Goal: Information Seeking & Learning: Find contact information

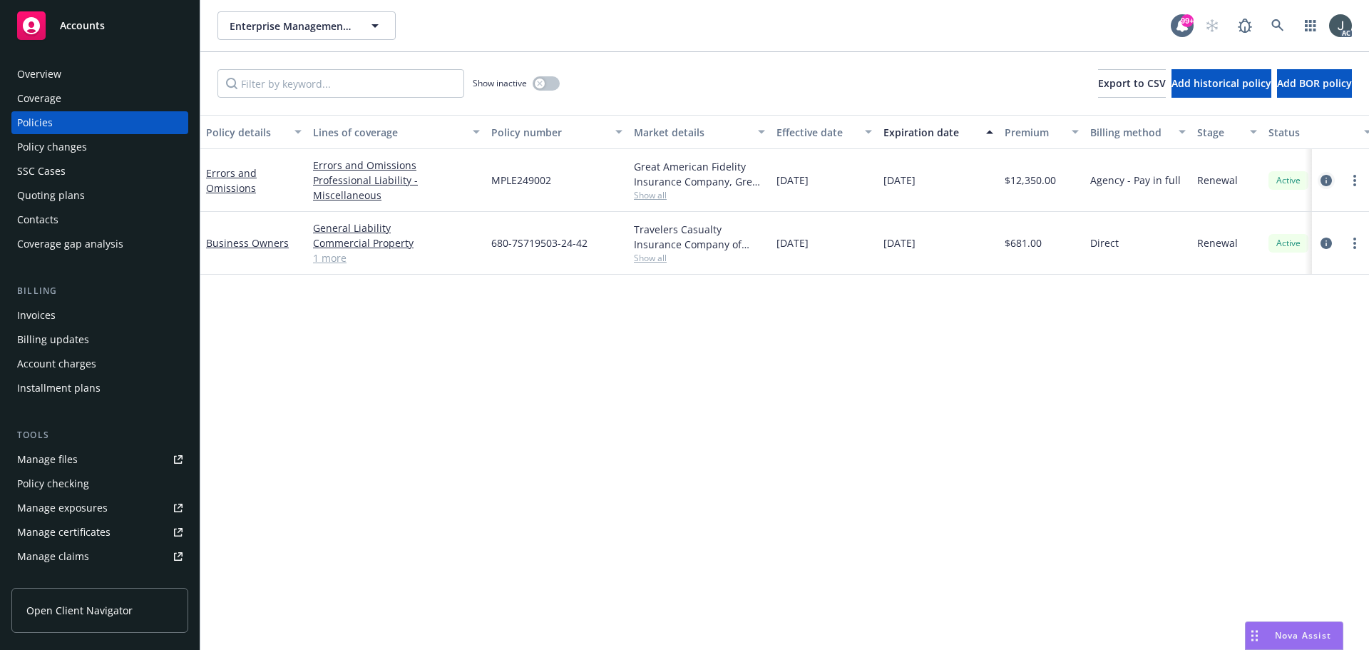
click at [1326, 182] on icon "circleInformation" at bounding box center [1325, 180] width 11 height 11
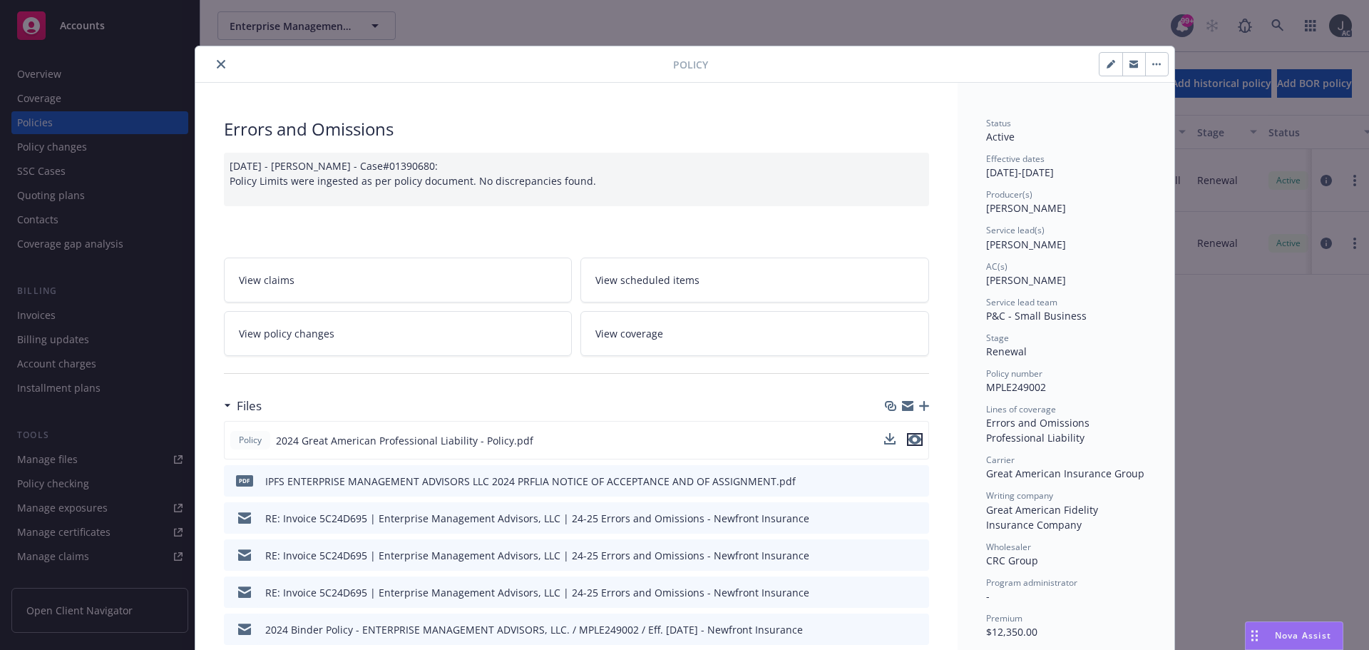
click at [909, 438] on icon "preview file" at bounding box center [914, 439] width 13 height 10
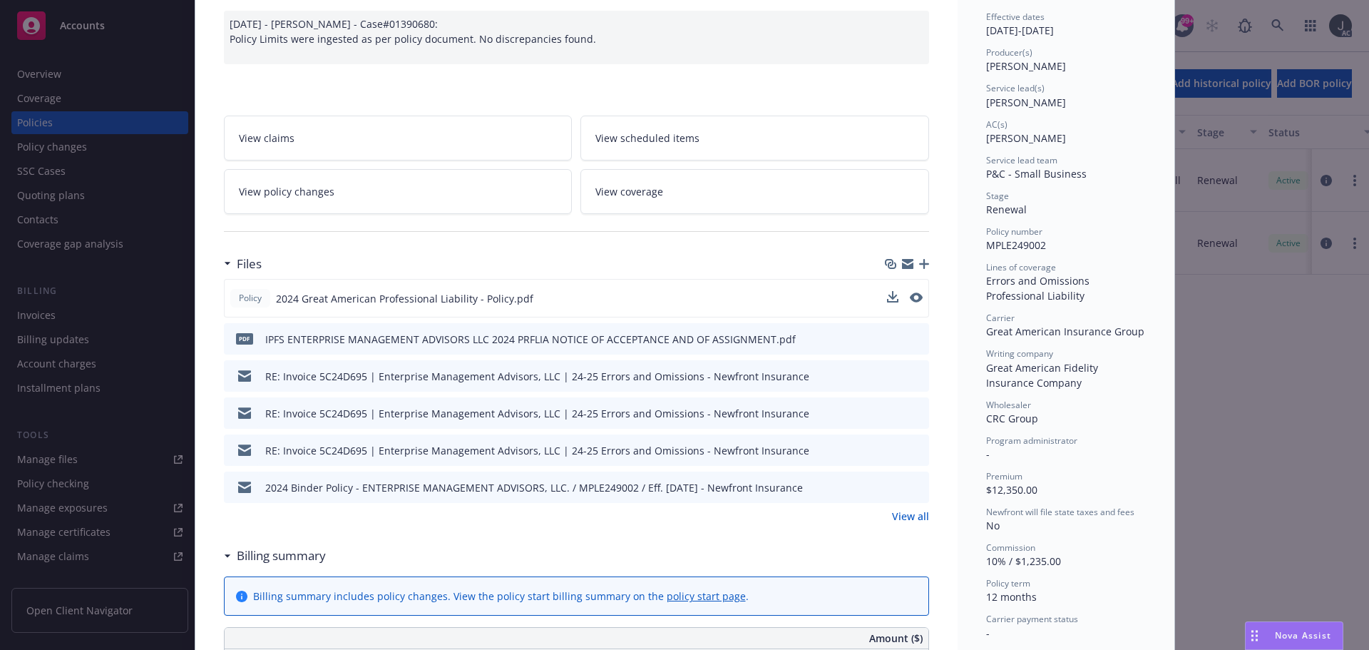
scroll to position [143, 0]
click at [909, 519] on link "View all" at bounding box center [910, 515] width 37 height 15
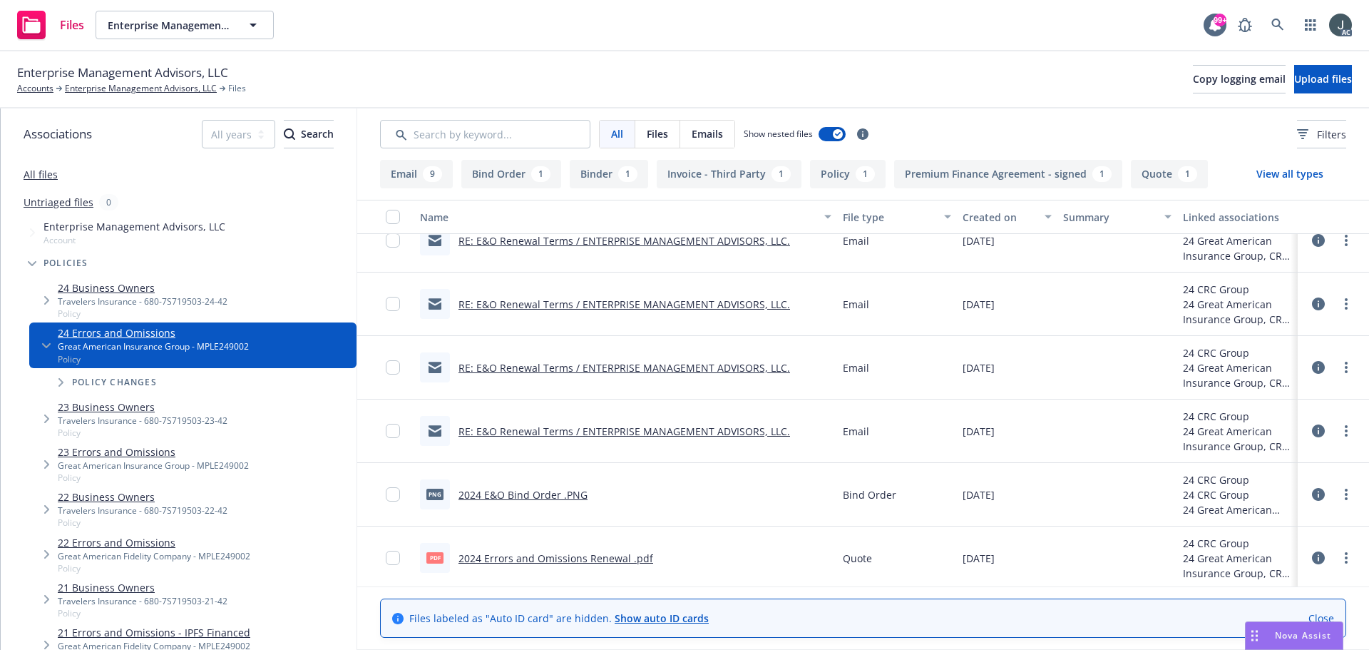
scroll to position [594, 0]
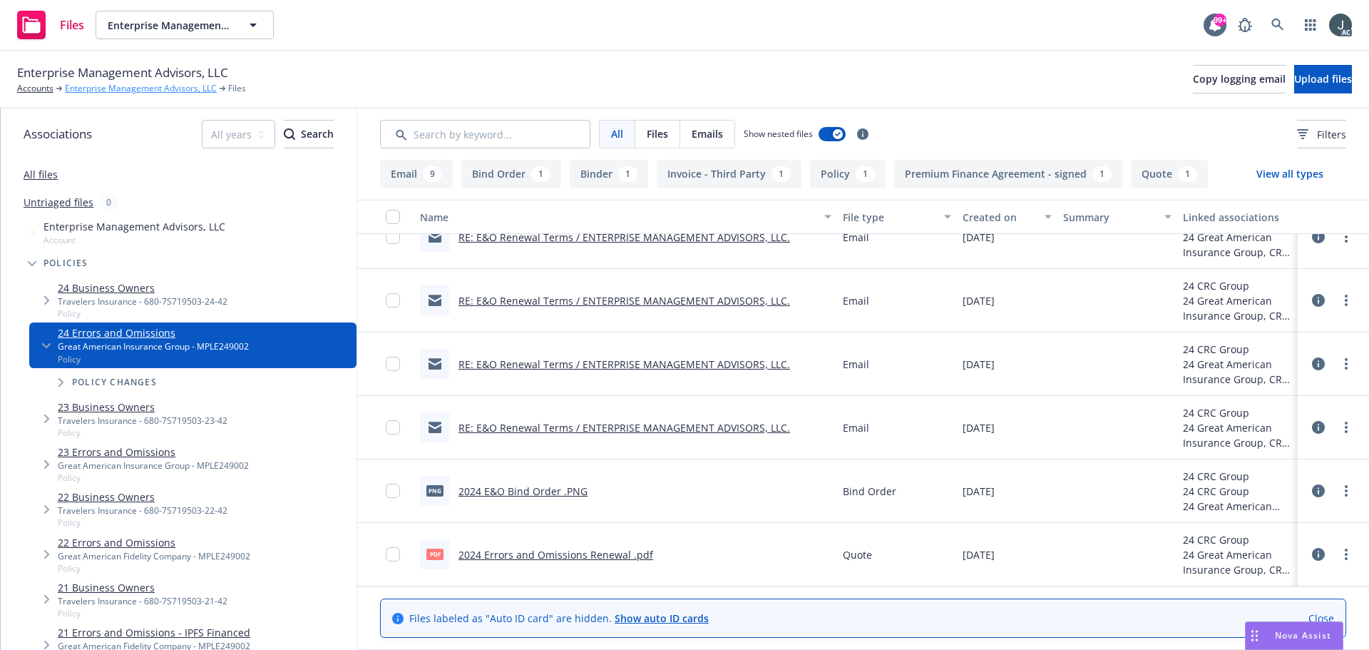
drag, startPoint x: 134, startPoint y: 90, endPoint x: 168, endPoint y: 89, distance: 34.2
click at [134, 90] on link "Enterprise Management Advisors, LLC" at bounding box center [141, 88] width 152 height 13
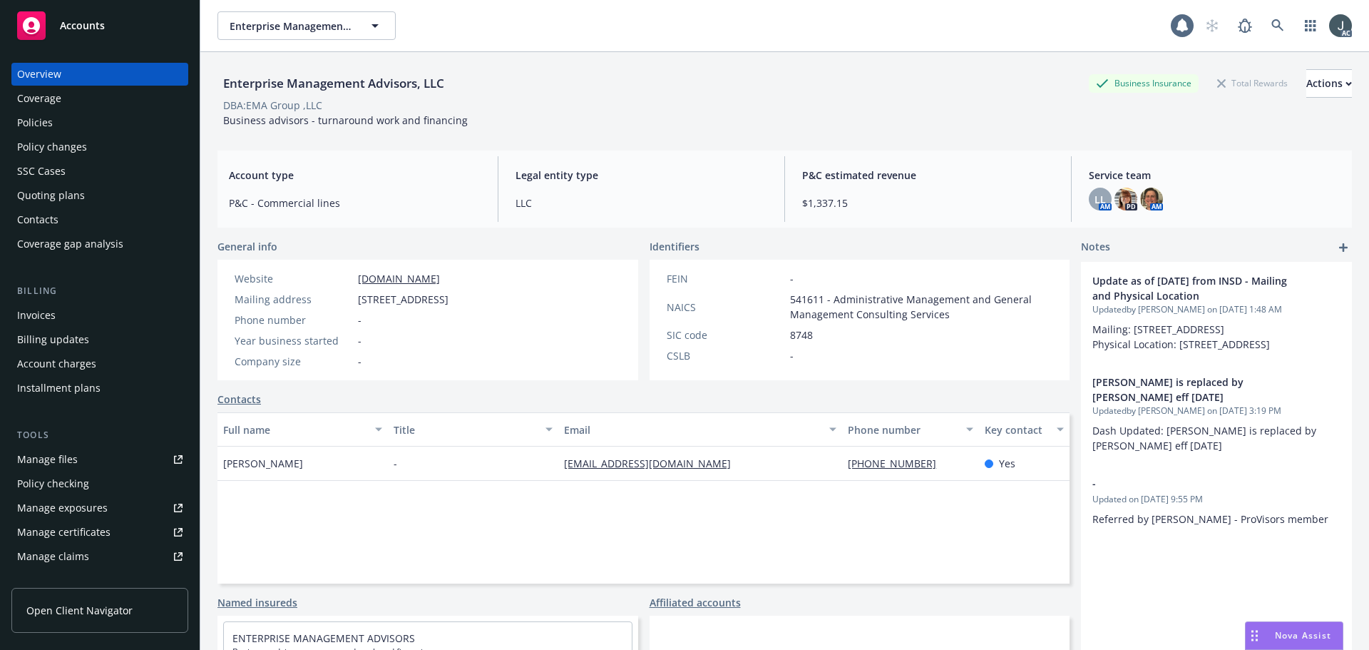
drag, startPoint x: 0, startPoint y: 0, endPoint x: 66, endPoint y: 453, distance: 458.2
click at [66, 453] on div "Manage files" at bounding box center [47, 459] width 61 height 23
click at [53, 129] on div "Policies" at bounding box center [99, 122] width 165 height 23
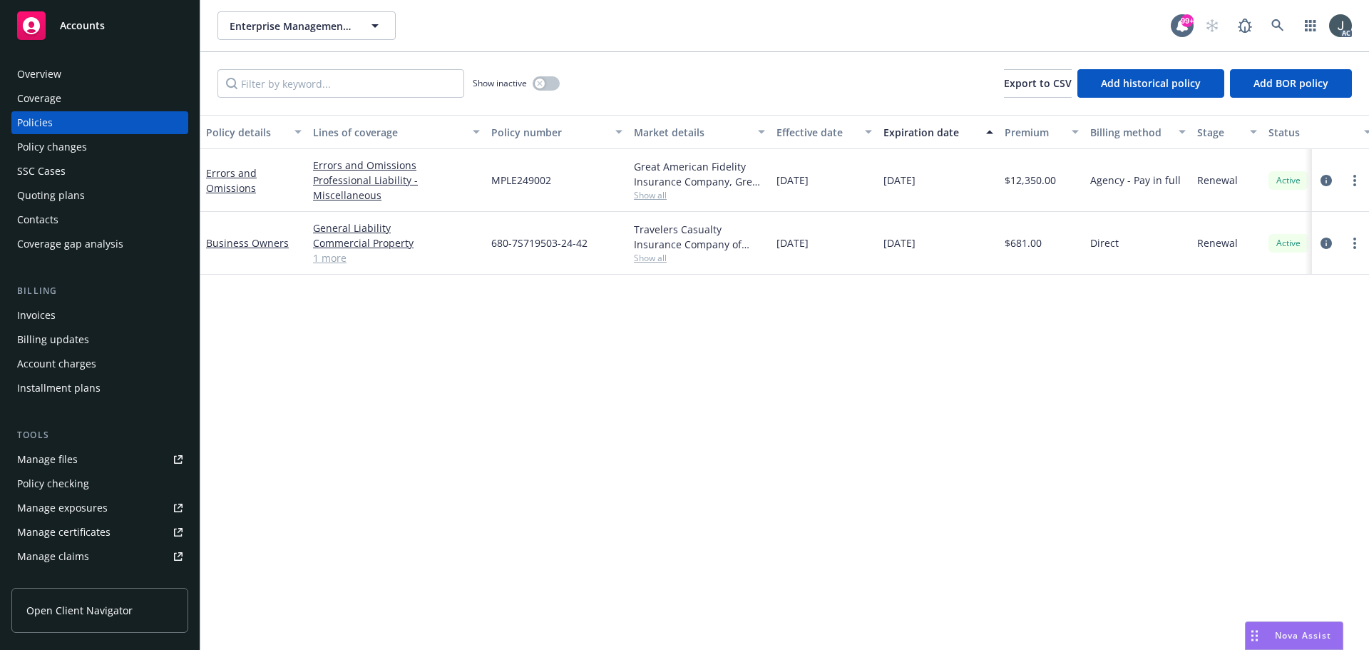
click at [76, 67] on div "Overview" at bounding box center [99, 74] width 165 height 23
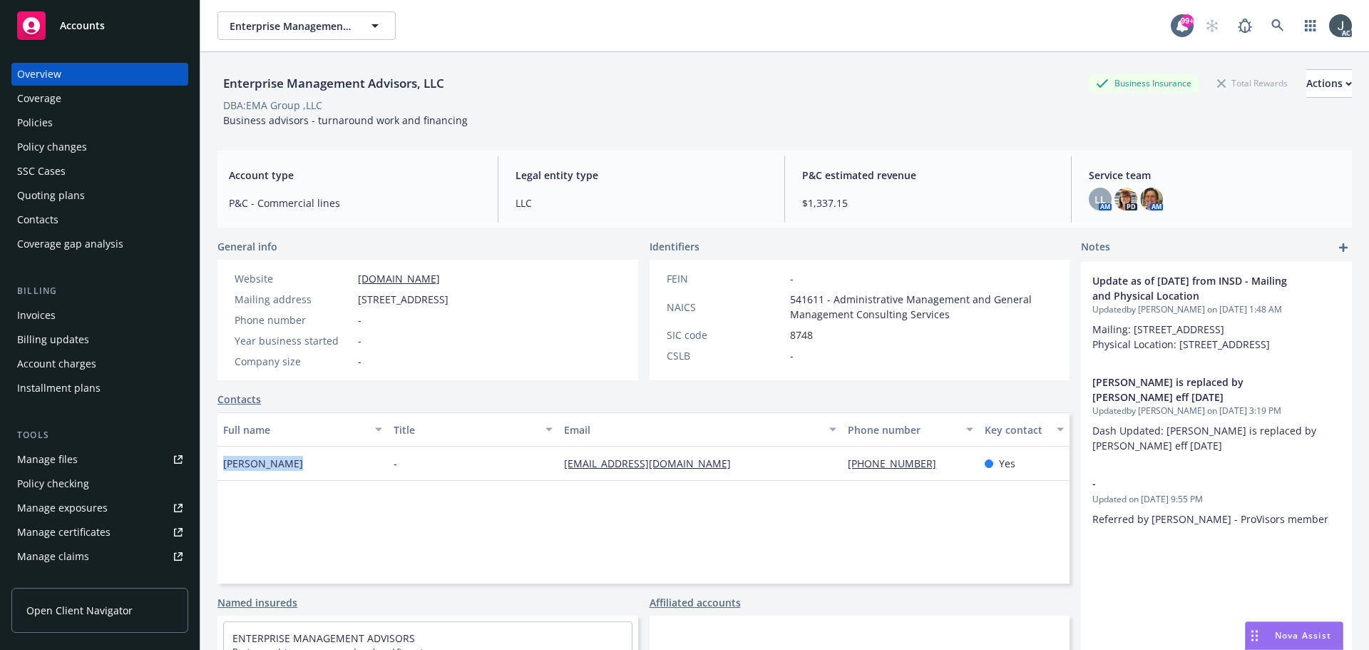
drag, startPoint x: 312, startPoint y: 463, endPoint x: 222, endPoint y: 462, distance: 89.8
click at [222, 462] on div "George Blanco" at bounding box center [302, 463] width 170 height 34
copy span "George Blanco"
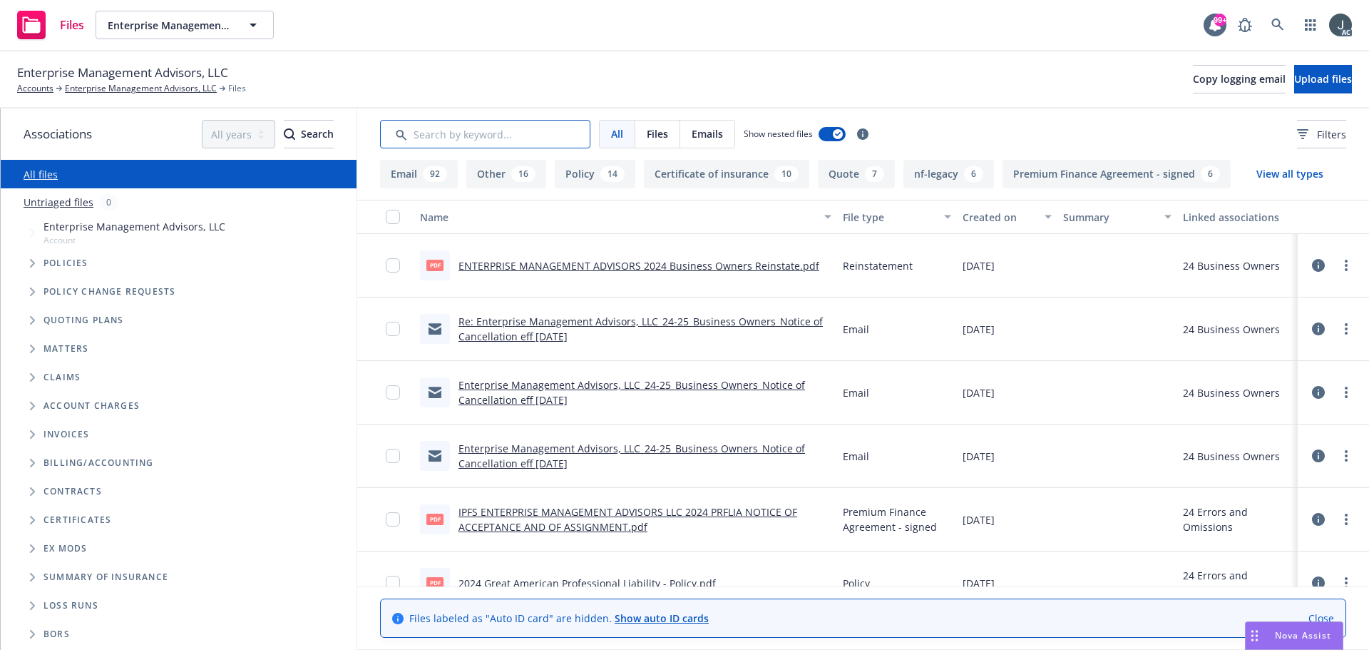
click at [440, 140] on input "Search by keyword..." at bounding box center [485, 134] width 210 height 29
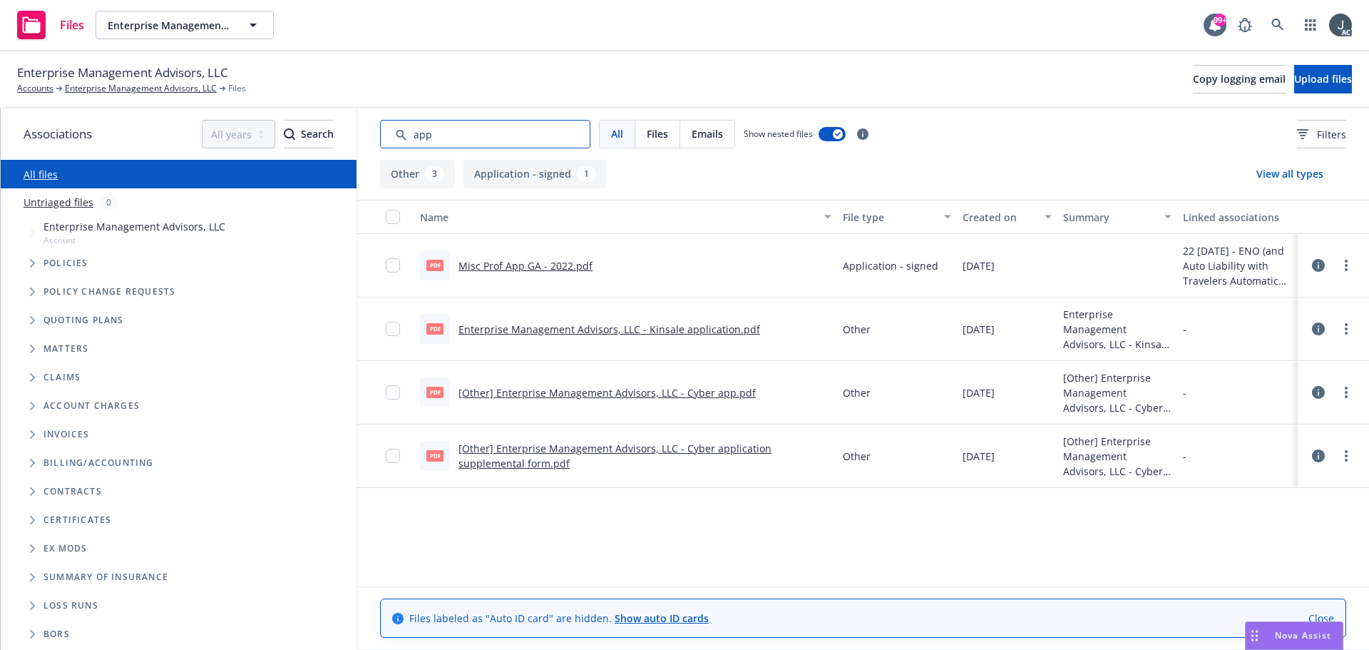
type input "app"
click at [517, 267] on link "Misc Prof App GA - 2022.pdf" at bounding box center [525, 266] width 134 height 14
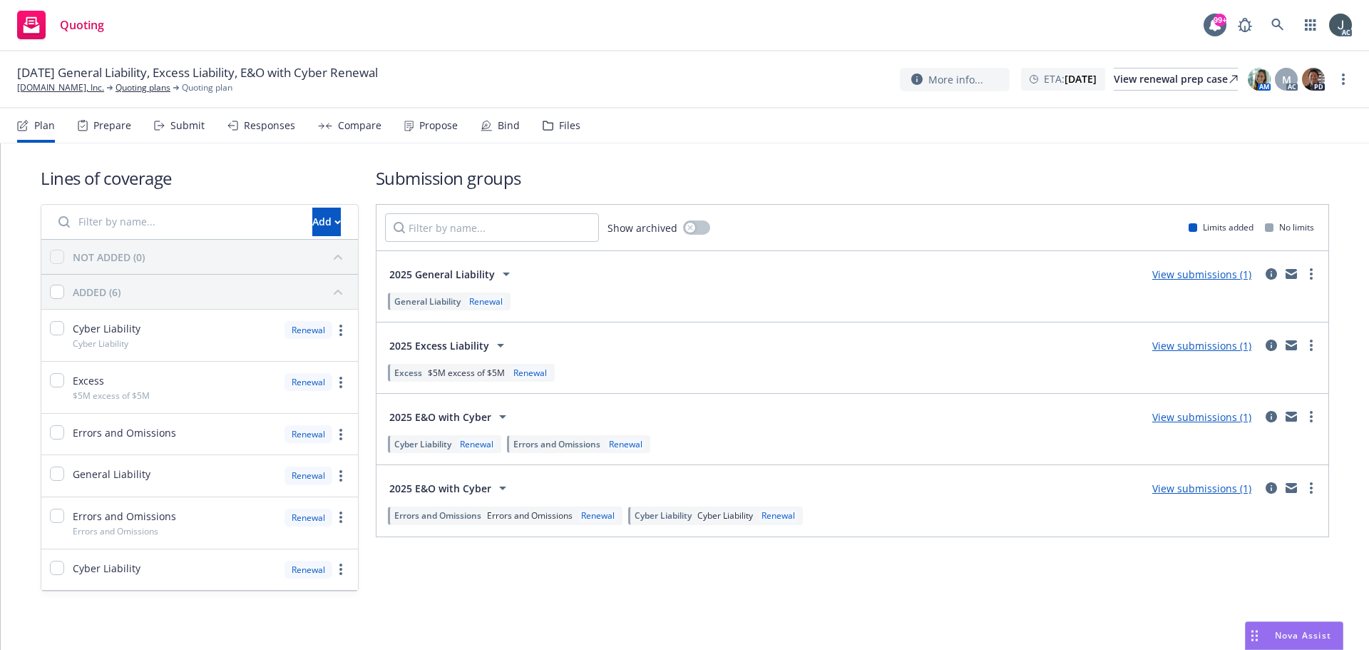
click at [97, 133] on div "Prepare" at bounding box center [104, 125] width 53 height 34
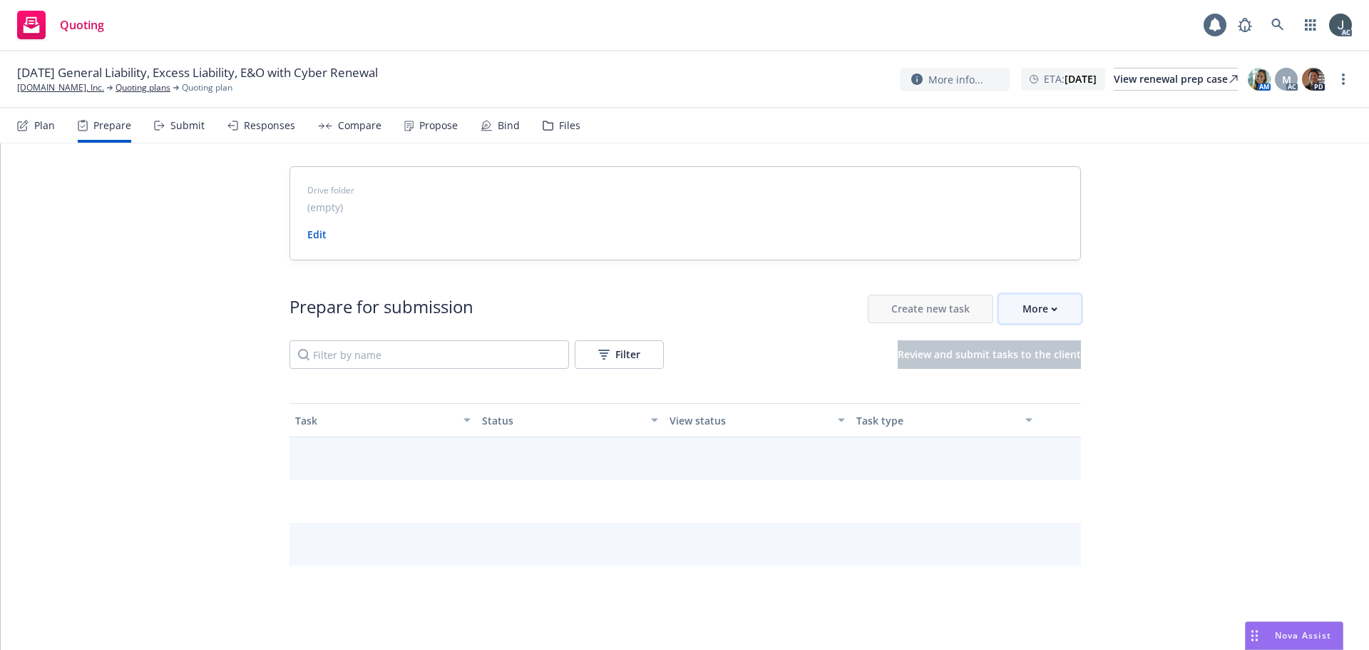
click at [1045, 312] on div "More" at bounding box center [1039, 308] width 35 height 27
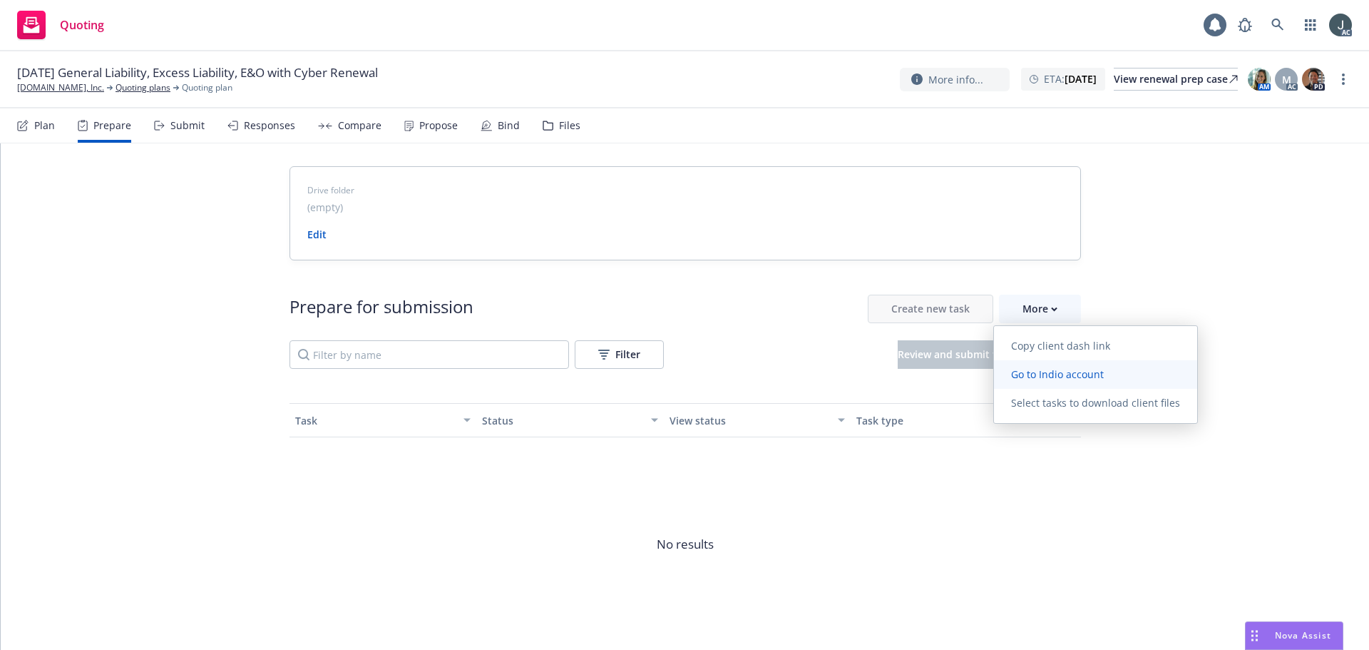
click at [1062, 376] on span "Go to Indio account" at bounding box center [1057, 374] width 127 height 14
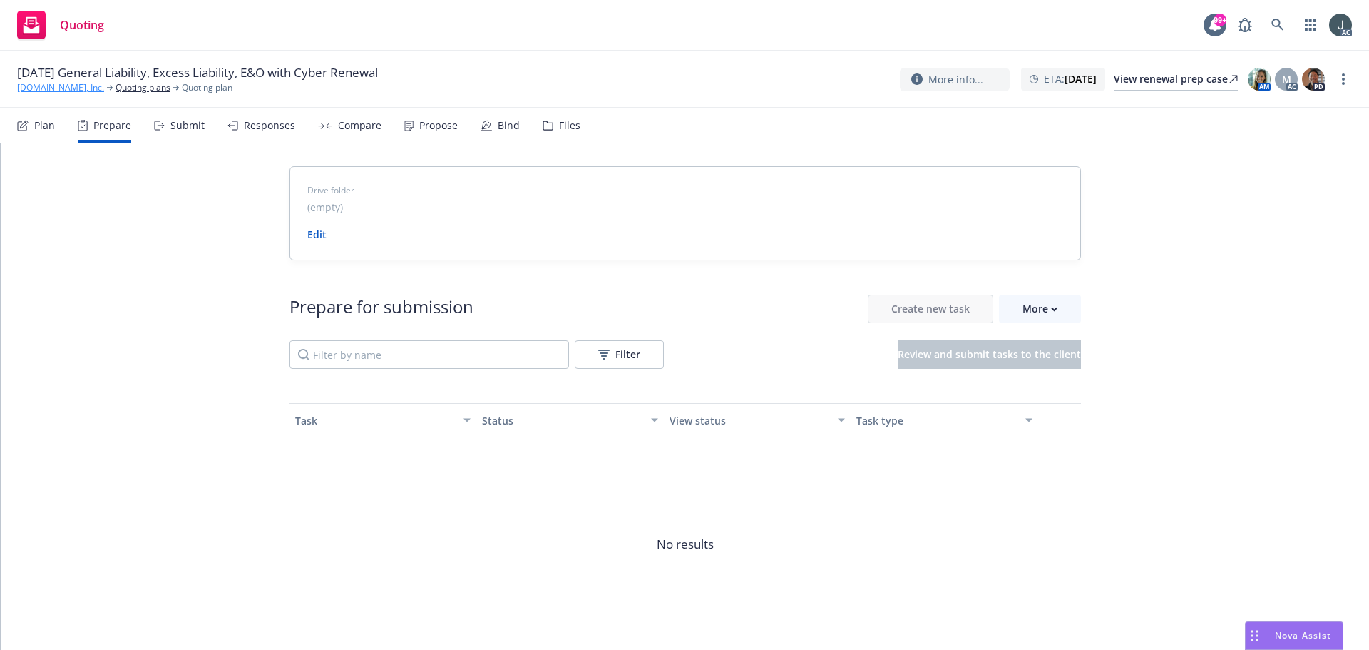
click at [63, 83] on link "Shibumi.com, Inc." at bounding box center [60, 87] width 87 height 13
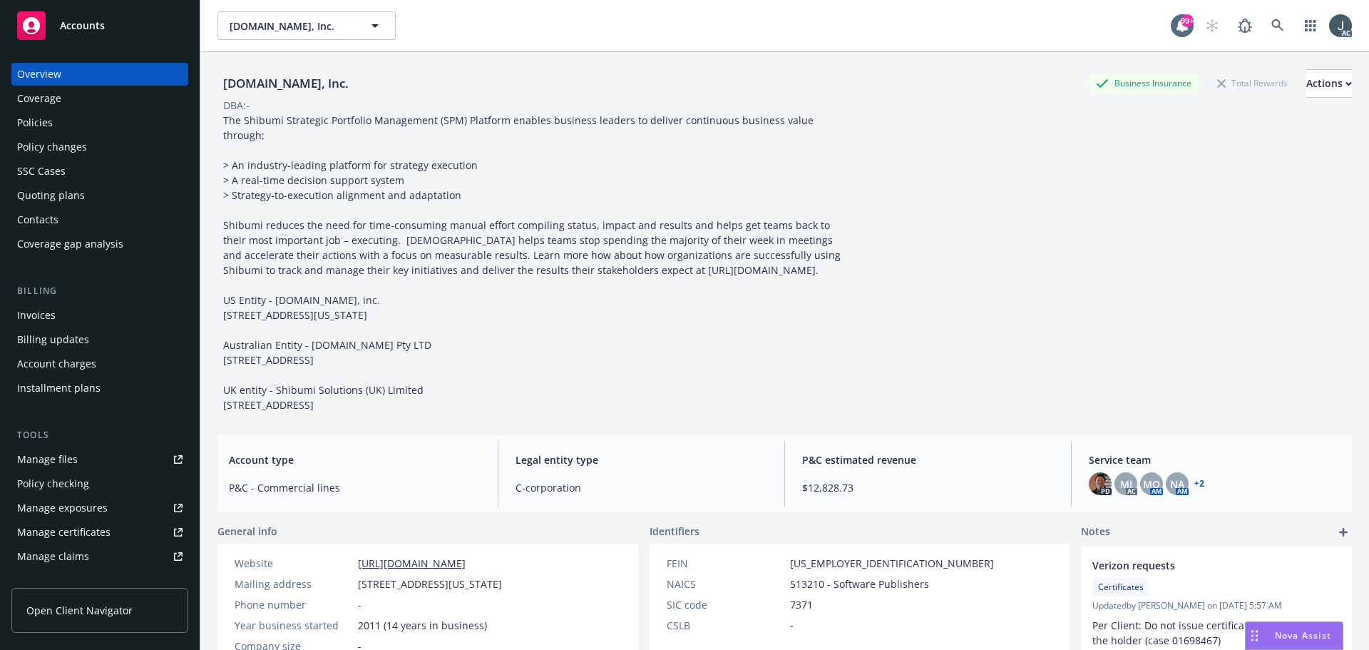
click at [43, 125] on div "Policies" at bounding box center [35, 122] width 36 height 23
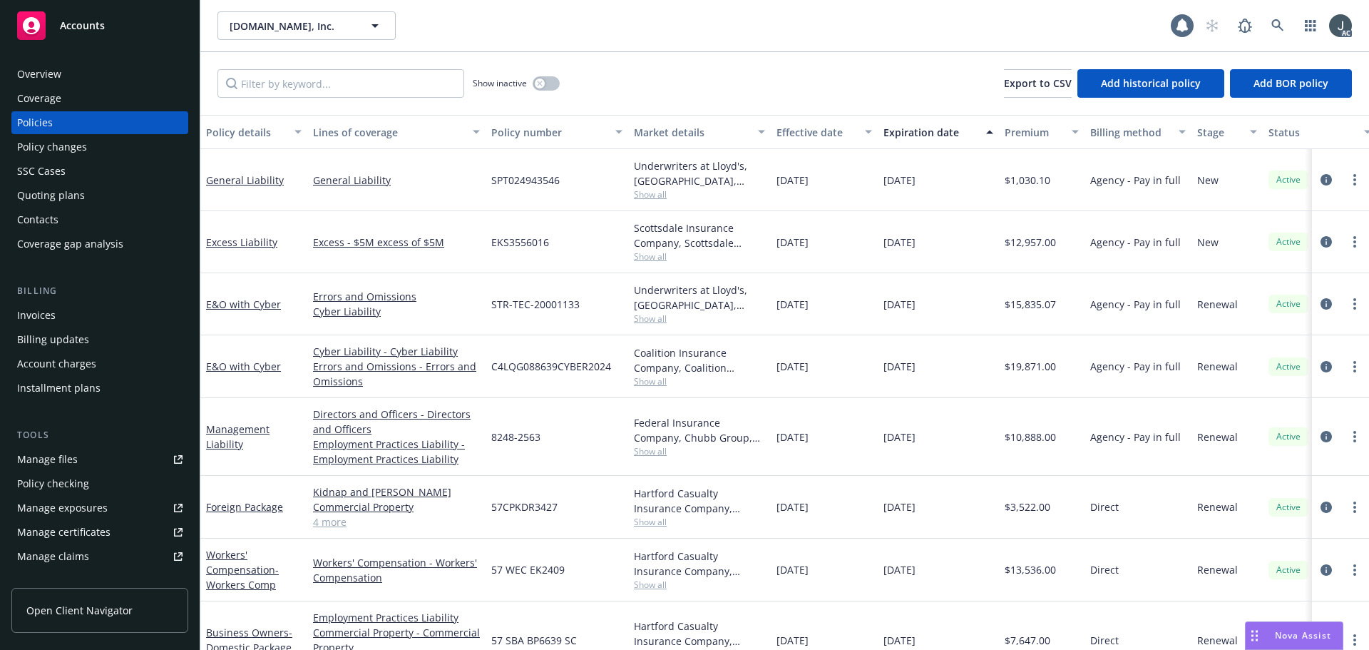
click at [81, 73] on div "Overview" at bounding box center [99, 74] width 165 height 23
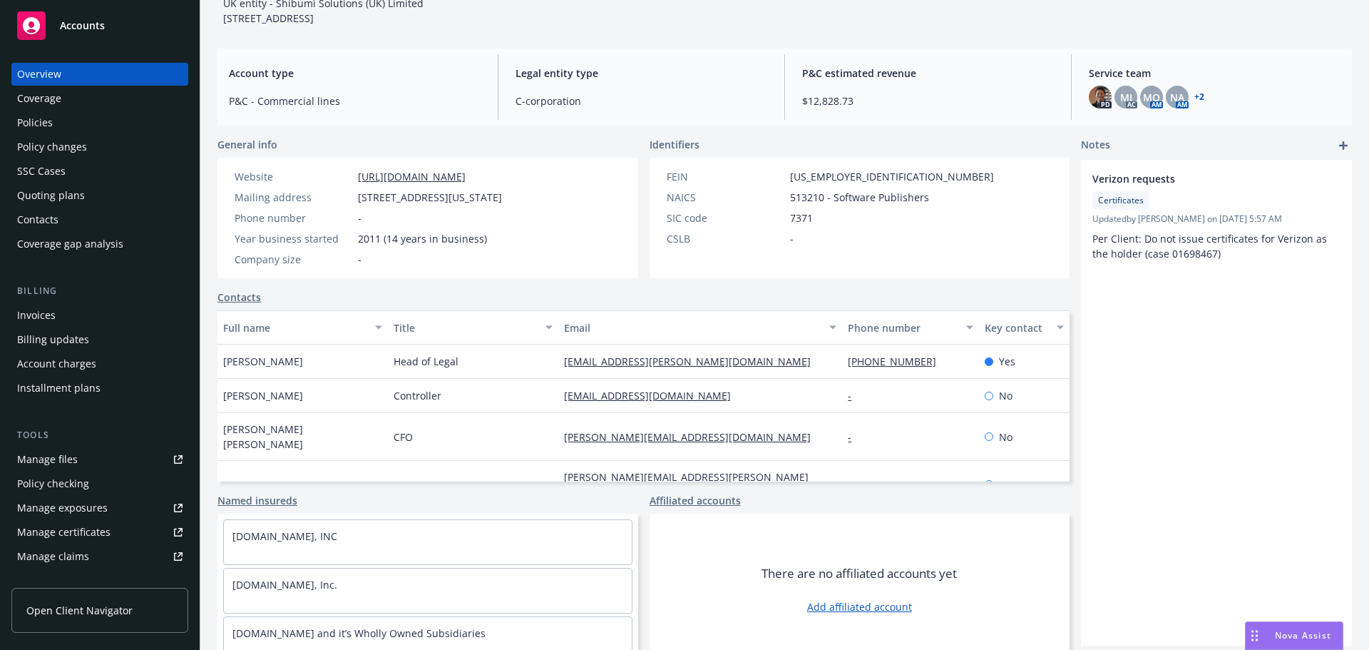
scroll to position [279, 0]
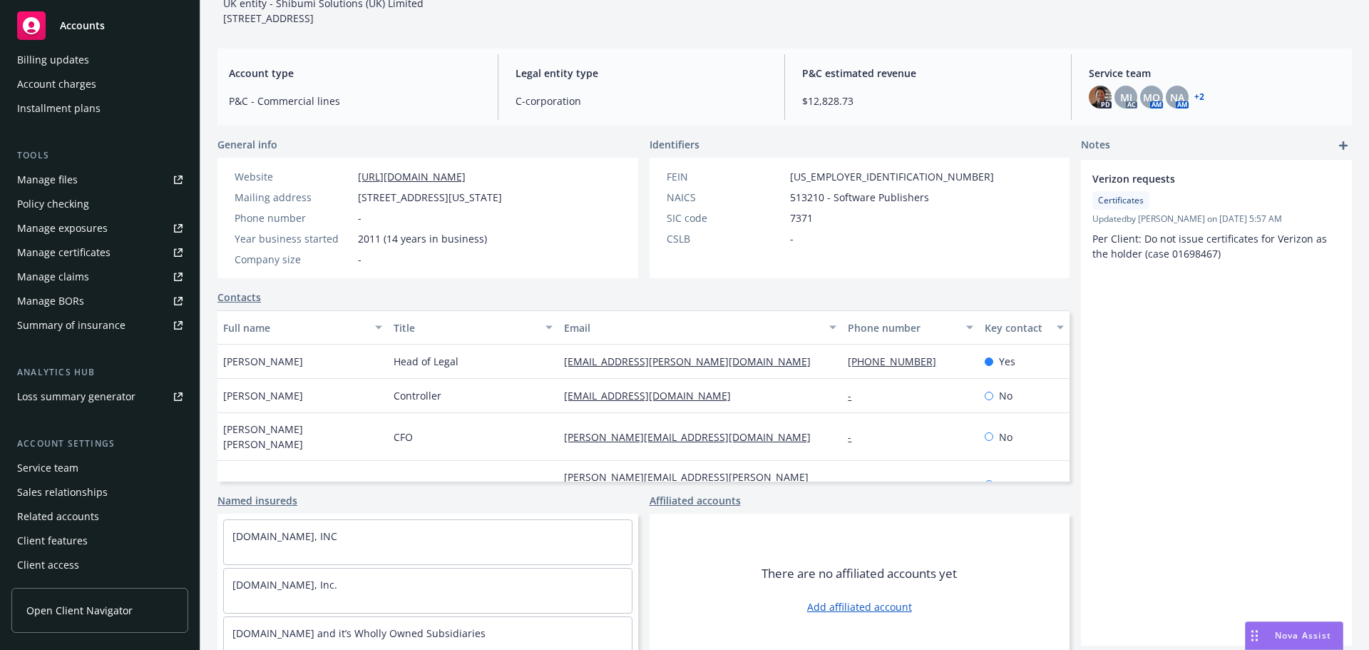
click at [78, 476] on div "Service team" at bounding box center [99, 467] width 165 height 23
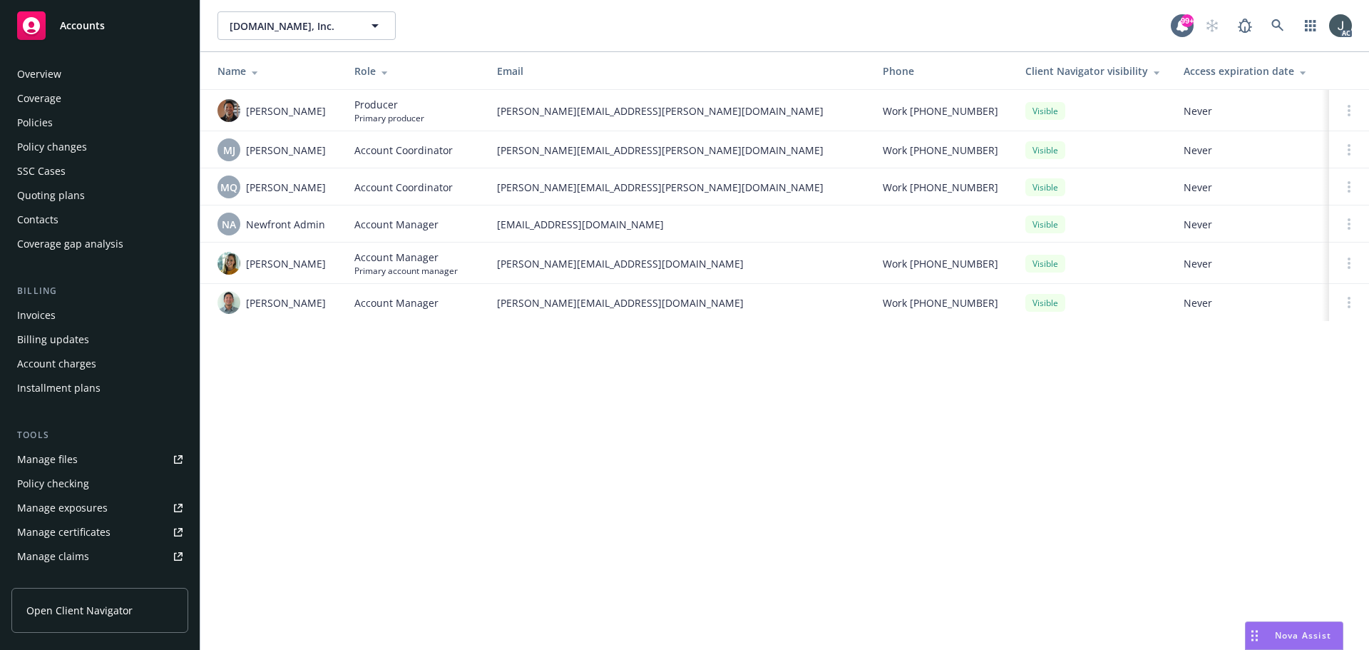
click at [61, 124] on div "Policies" at bounding box center [99, 122] width 165 height 23
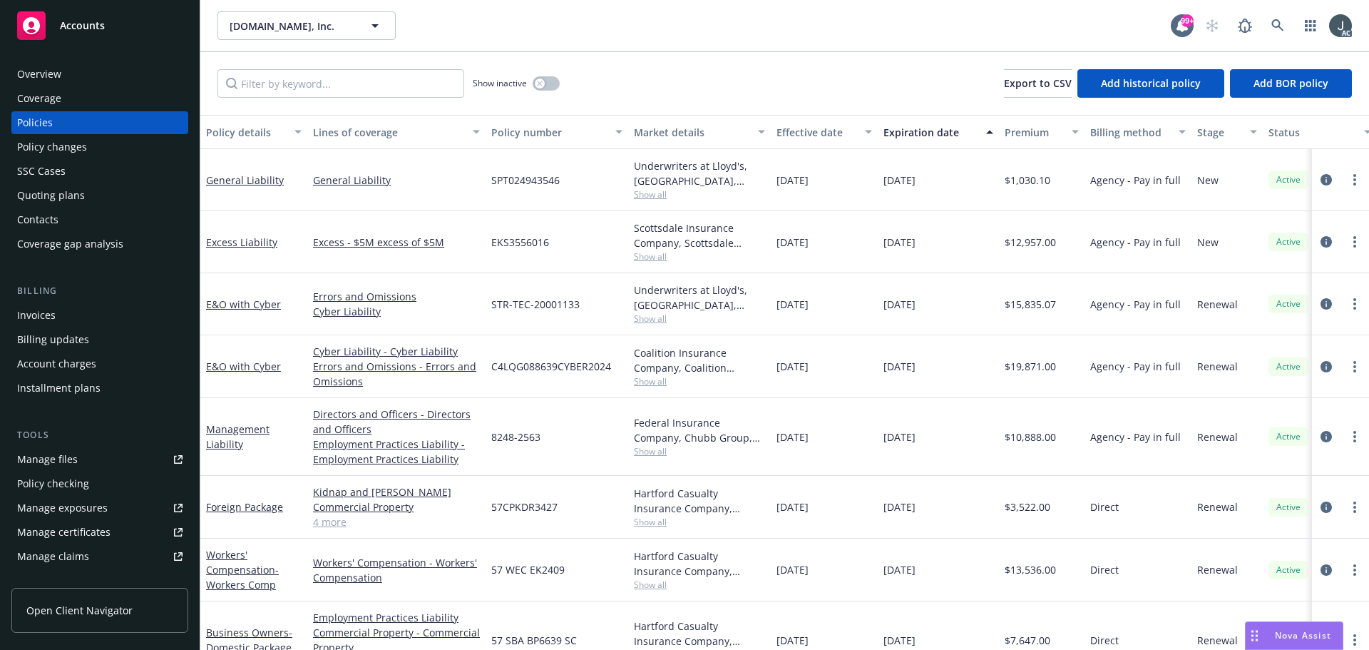
drag, startPoint x: 890, startPoint y: 235, endPoint x: 942, endPoint y: 237, distance: 52.1
click at [942, 237] on div "12/08/2025" at bounding box center [938, 242] width 121 height 62
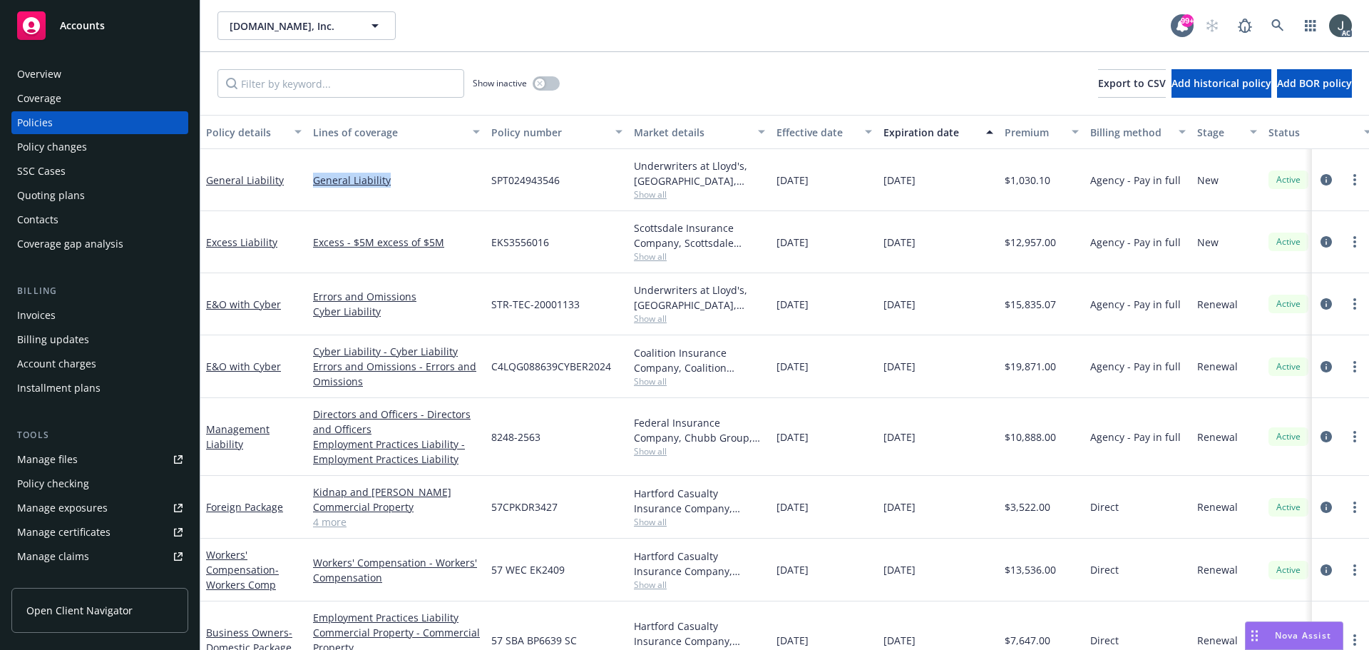
drag, startPoint x: 426, startPoint y: 197, endPoint x: 314, endPoint y: 197, distance: 111.2
click at [314, 197] on div "General Liability" at bounding box center [396, 180] width 178 height 62
copy link "General Liability"
drag, startPoint x: 288, startPoint y: 329, endPoint x: 205, endPoint y: 326, distance: 83.5
click at [205, 326] on div "E&O with Cyber" at bounding box center [253, 304] width 107 height 62
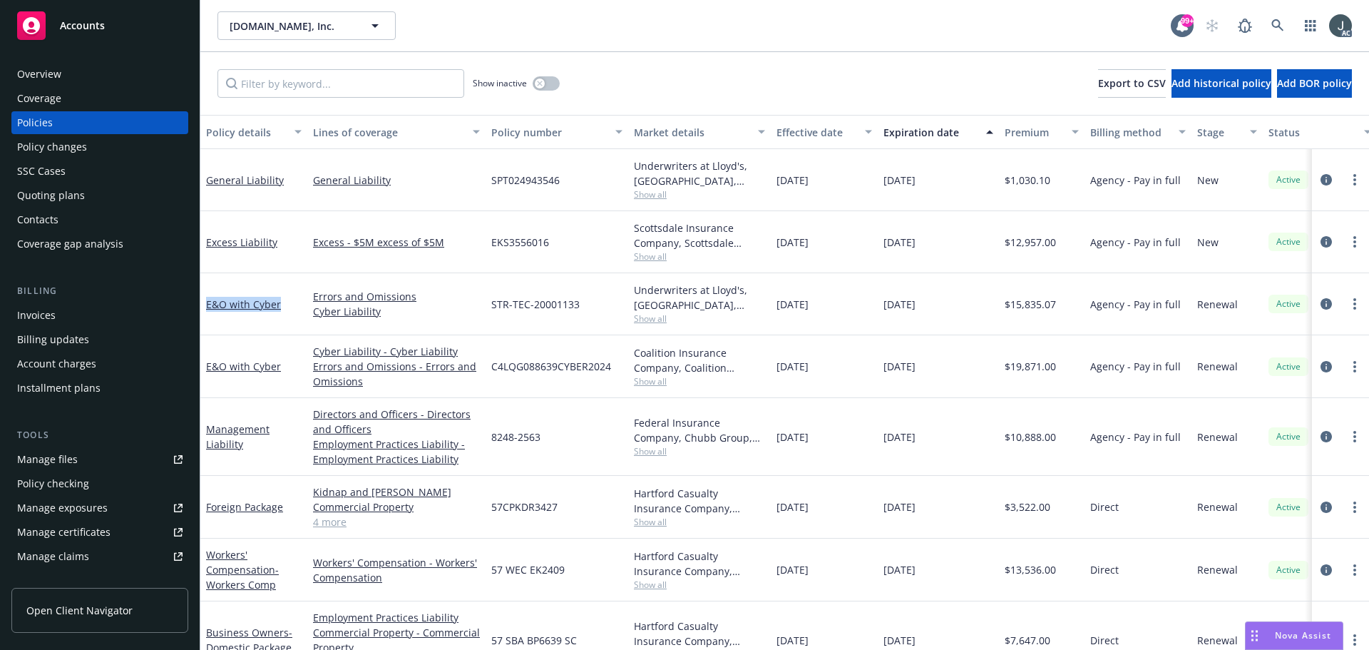
copy link "E&O with Cyber"
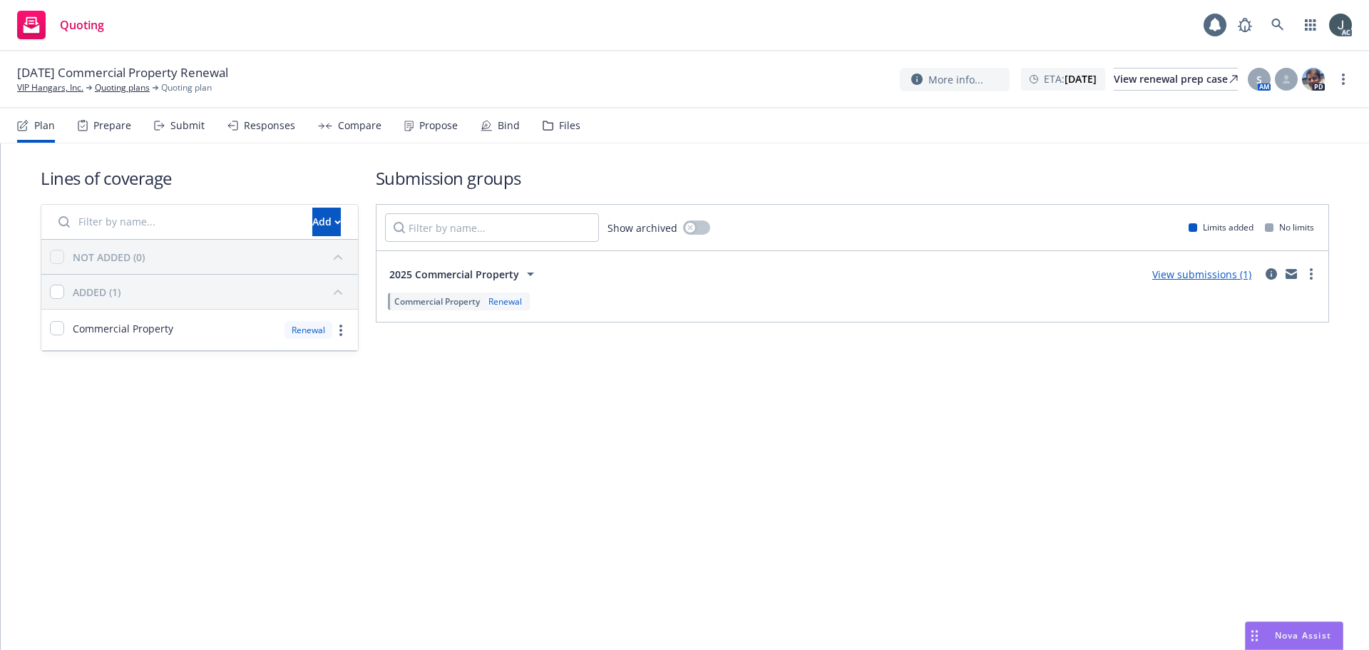
click at [99, 135] on div "Prepare" at bounding box center [104, 125] width 53 height 34
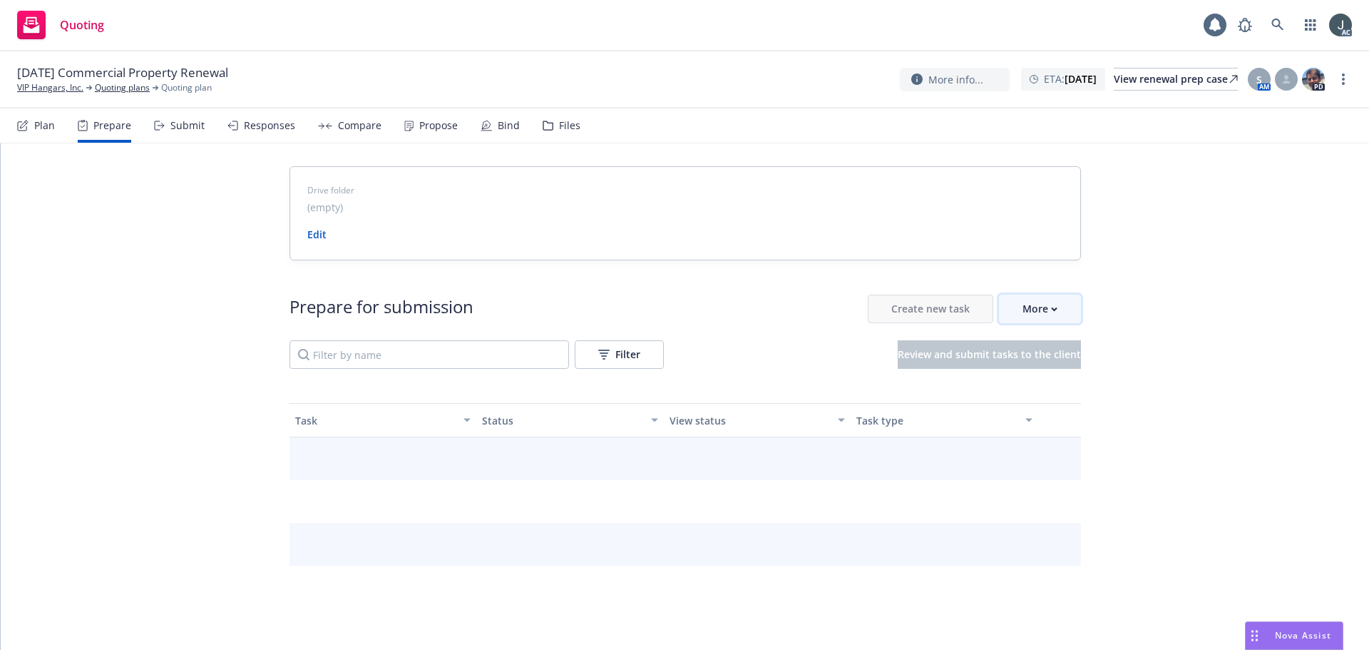
click at [1027, 317] on div "More" at bounding box center [1039, 308] width 35 height 27
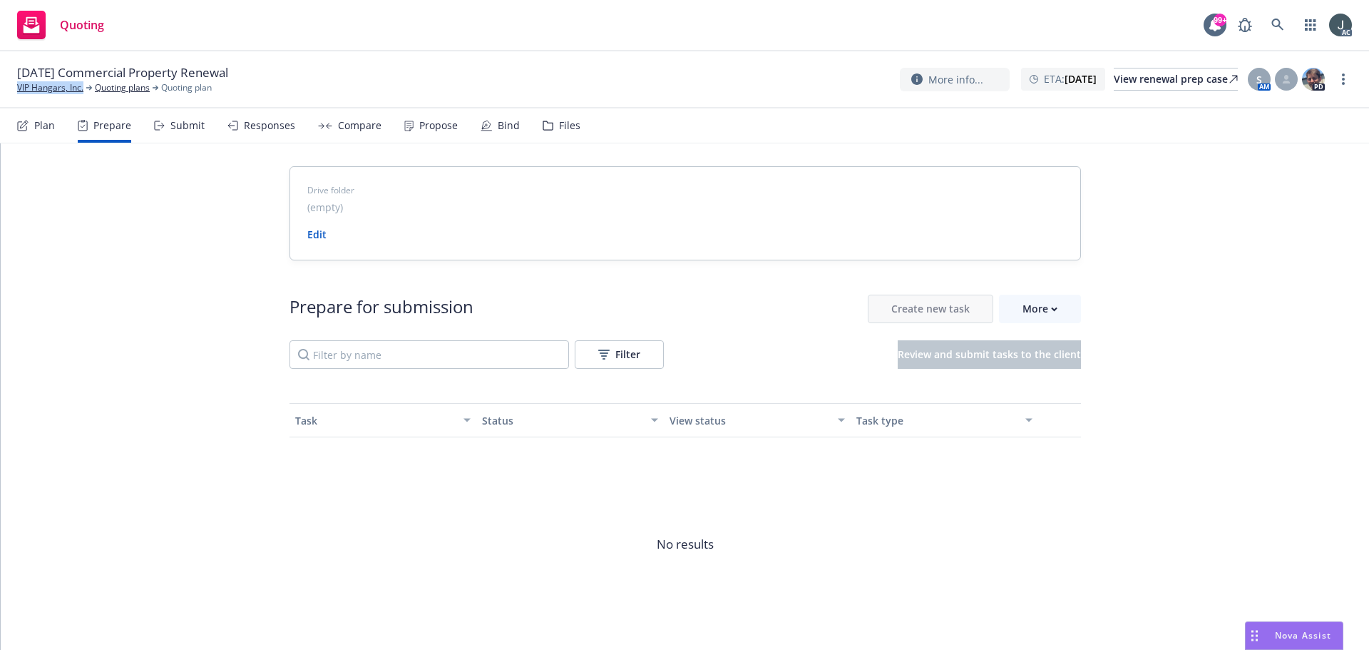
drag, startPoint x: 16, startPoint y: 94, endPoint x: 86, endPoint y: 98, distance: 69.2
click at [86, 98] on div "12/13/25 Commercial Property Renewal VIP Hangars, Inc. Quoting plans Quoting pl…" at bounding box center [684, 79] width 1369 height 57
copy link "VIP Hangars, Inc."
click at [1033, 307] on div "More" at bounding box center [1039, 308] width 35 height 27
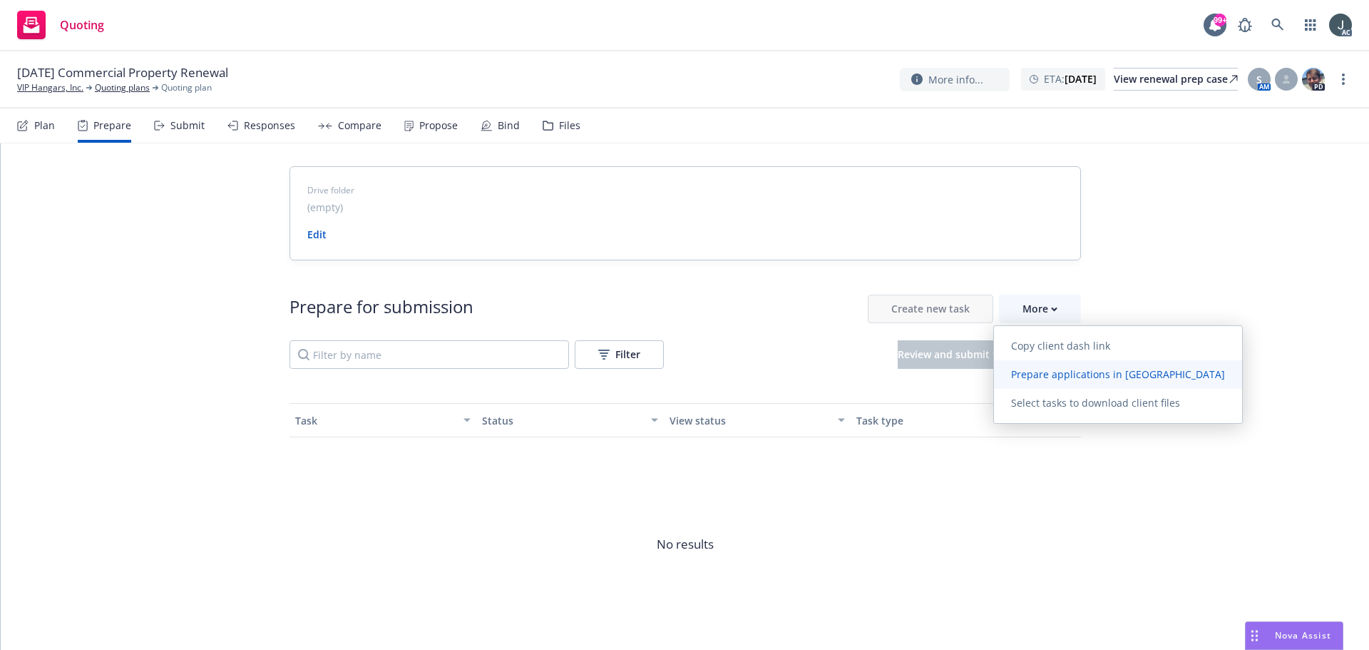
click at [1047, 376] on span "Prepare applications in Indio" at bounding box center [1118, 374] width 248 height 14
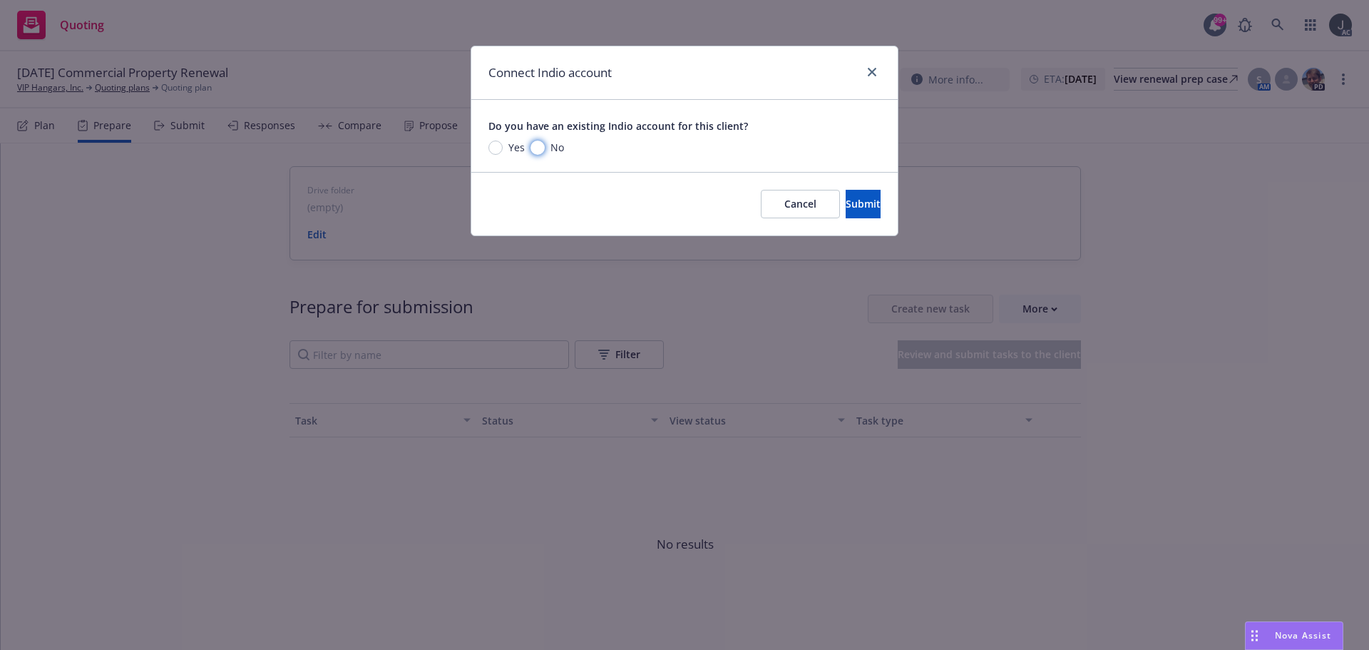
click at [536, 150] on input "No" at bounding box center [537, 147] width 14 height 14
radio input "true"
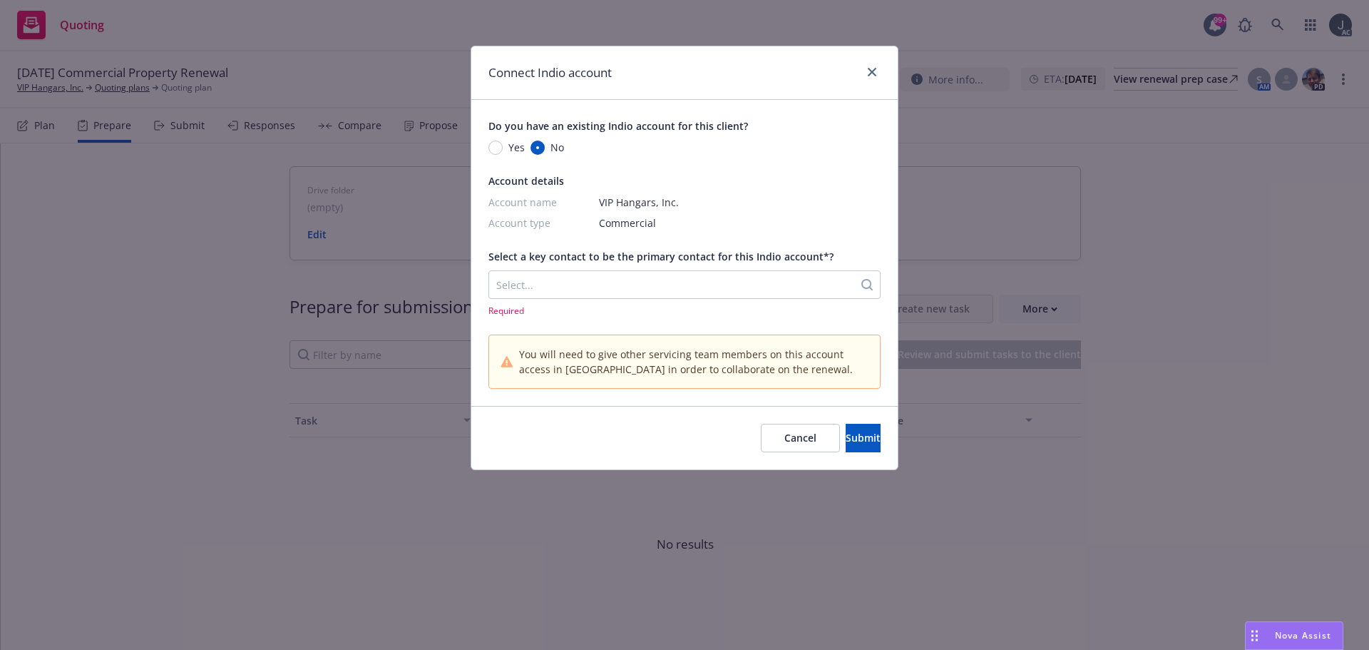
click at [571, 277] on div at bounding box center [671, 284] width 350 height 17
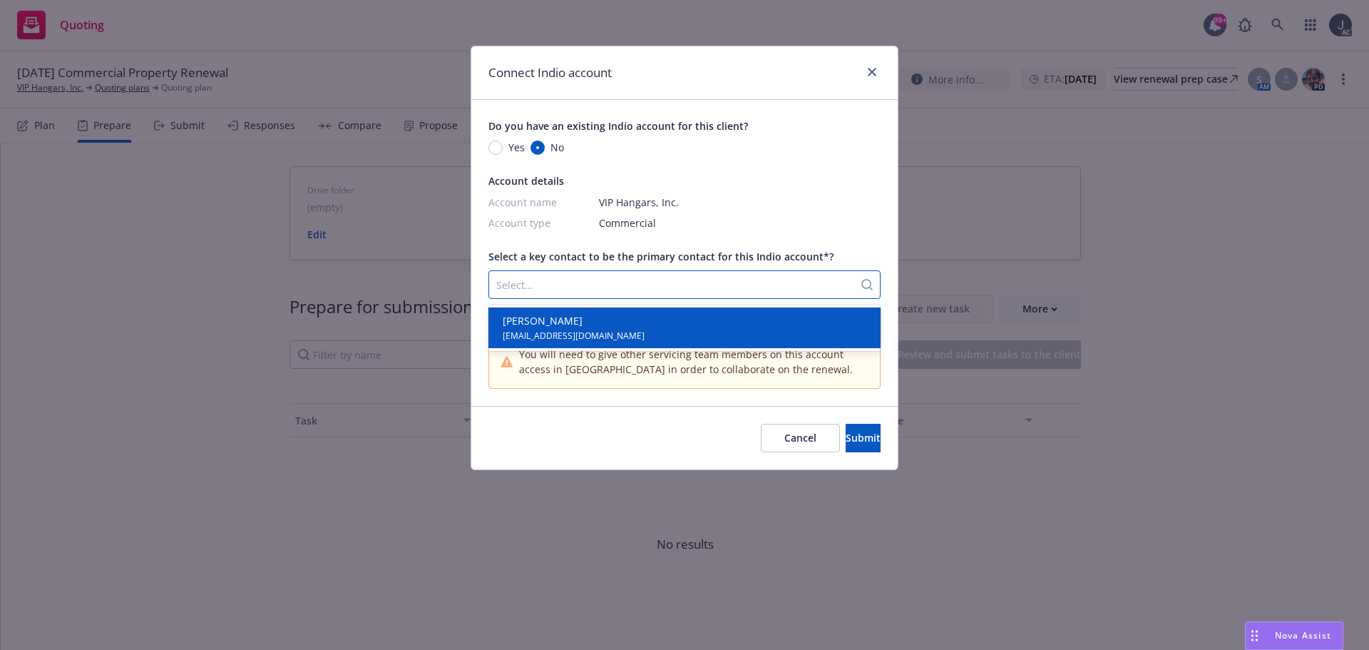
click at [565, 332] on span "billjr@flyafi.com" at bounding box center [574, 335] width 142 height 14
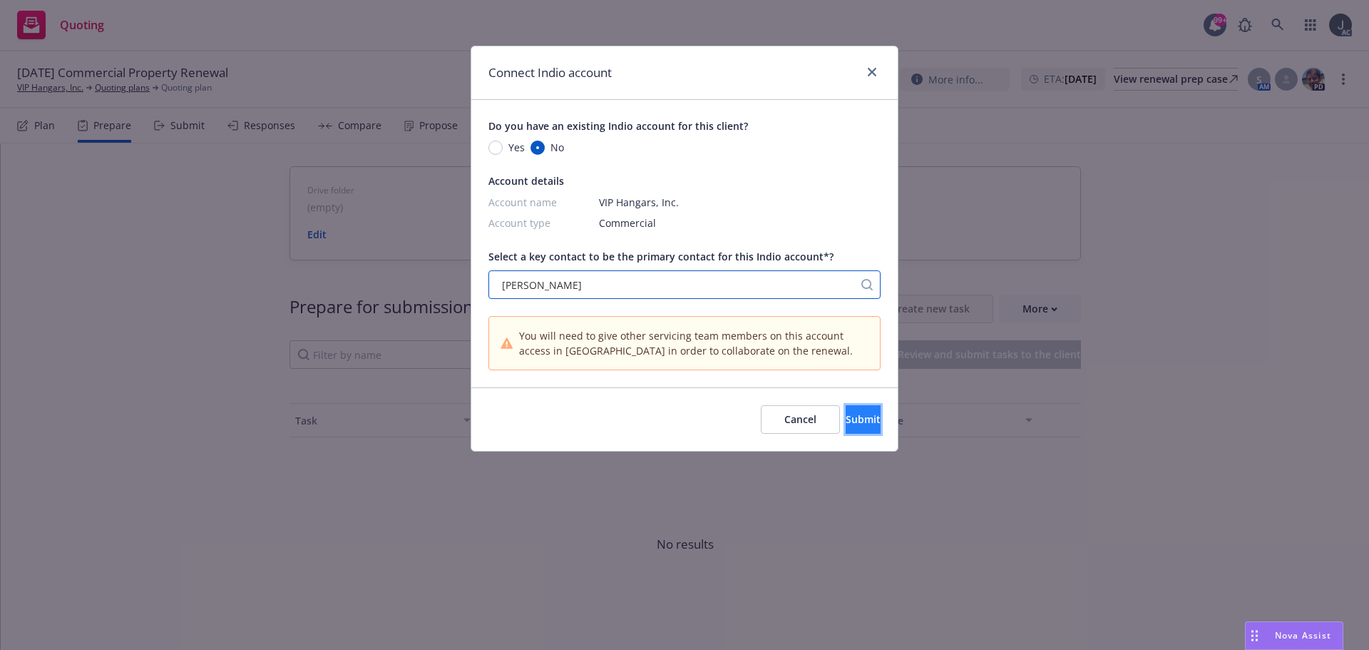
click at [865, 420] on button "Submit" at bounding box center [863, 419] width 35 height 29
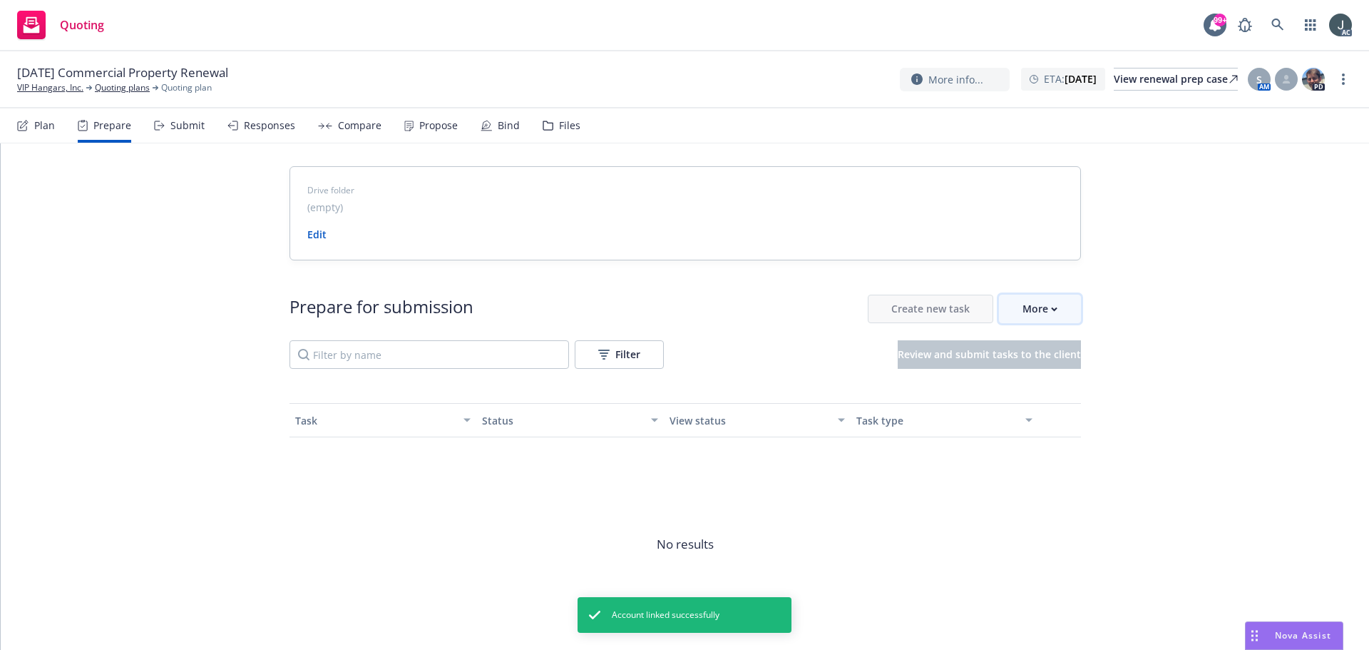
click at [1039, 307] on div "More" at bounding box center [1039, 308] width 35 height 27
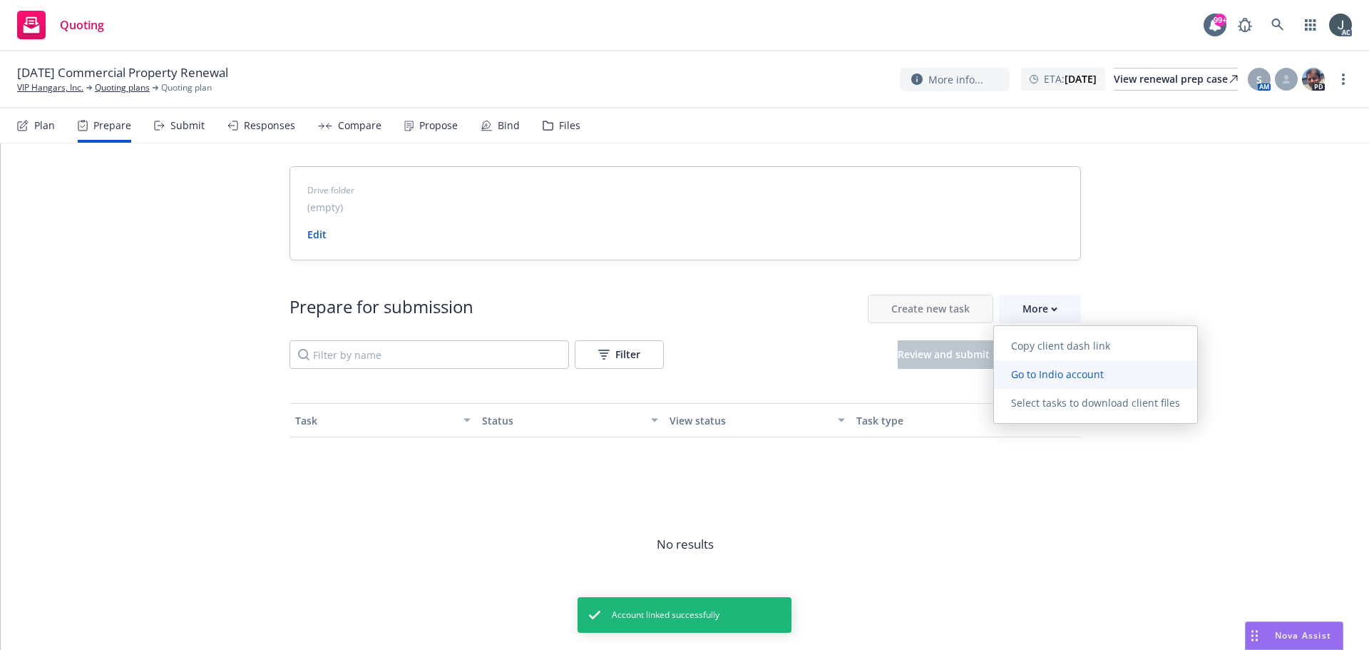
click at [1049, 366] on link "Go to Indio account" at bounding box center [1095, 374] width 203 height 29
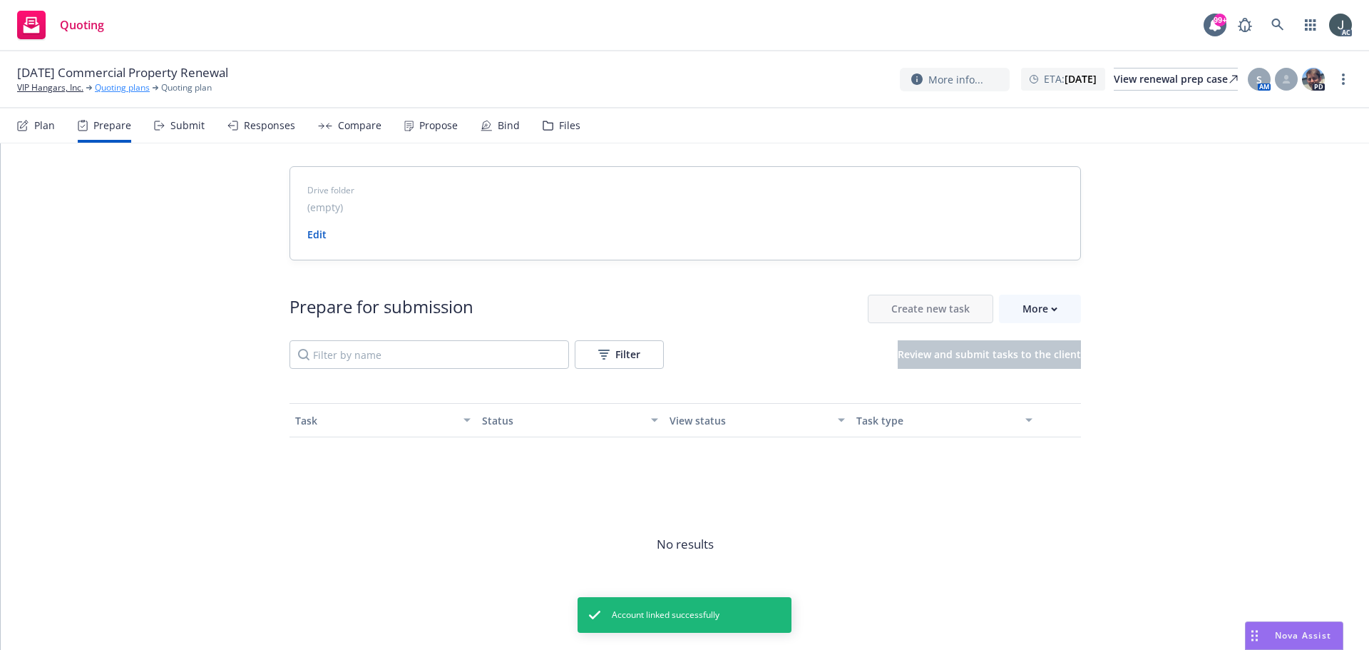
drag, startPoint x: 63, startPoint y: 88, endPoint x: 95, endPoint y: 88, distance: 32.1
click at [63, 88] on link "VIP Hangars, Inc." at bounding box center [50, 87] width 66 height 13
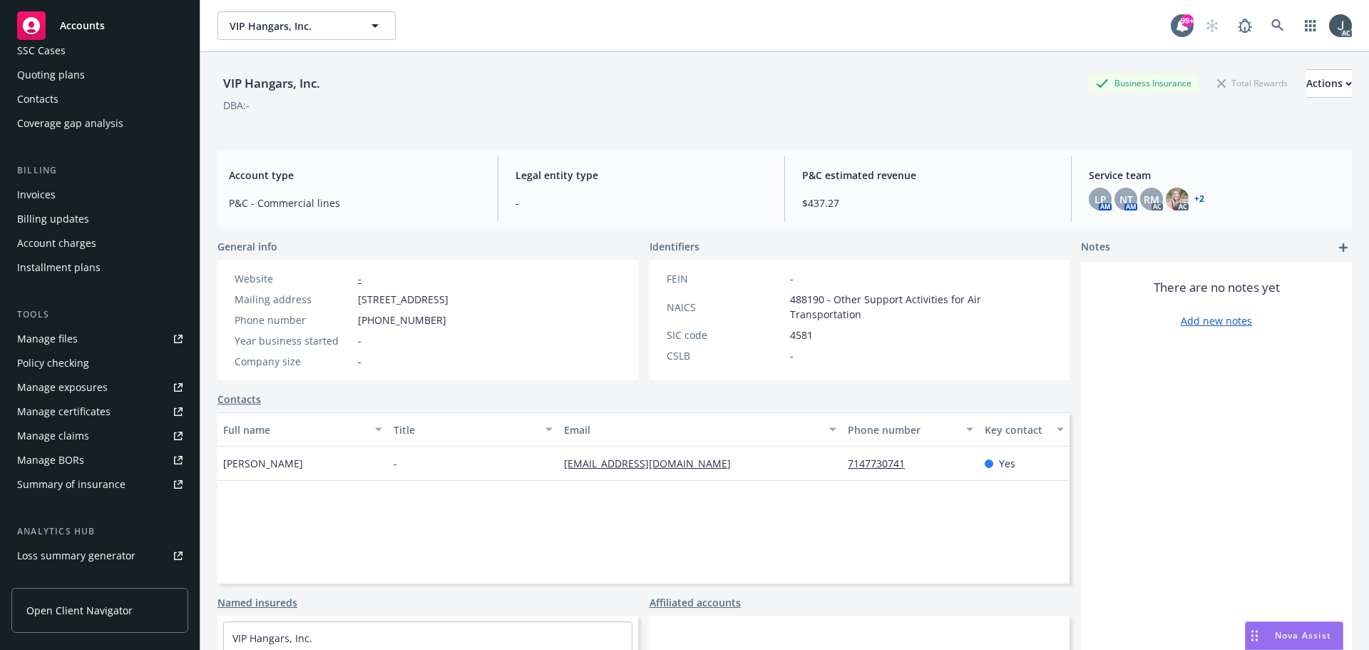
scroll to position [279, 0]
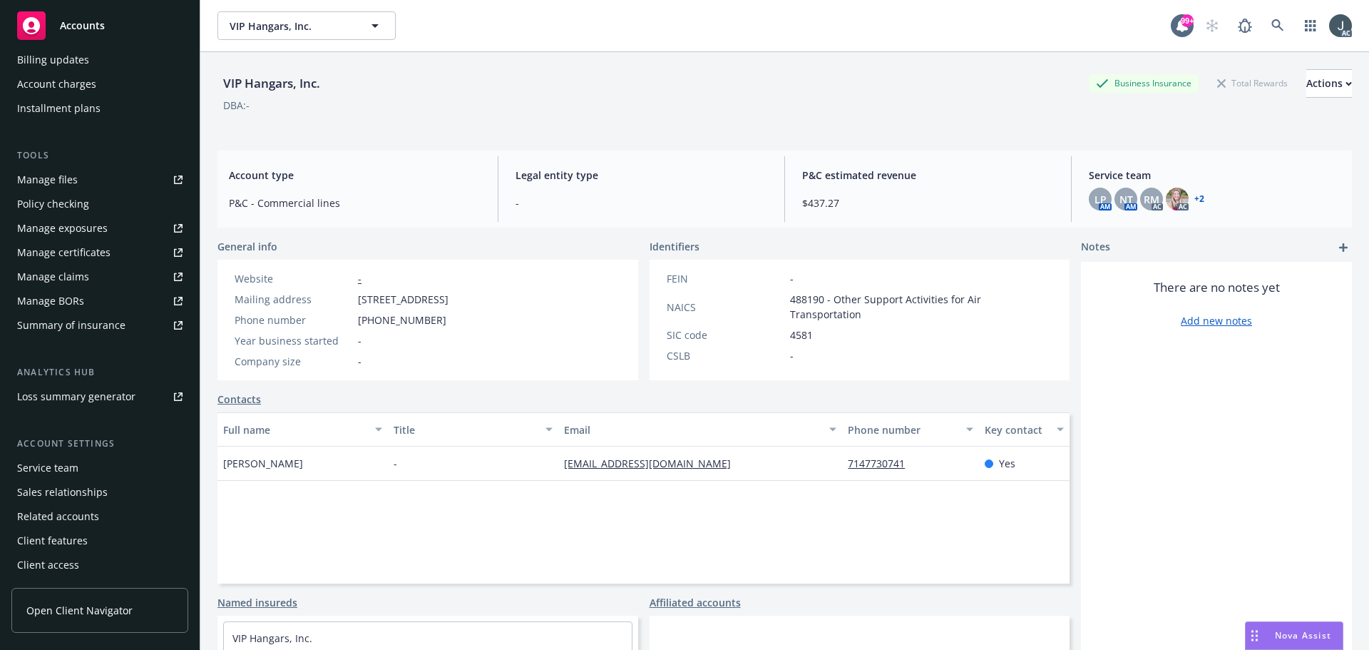
click at [61, 467] on div "Service team" at bounding box center [47, 467] width 61 height 23
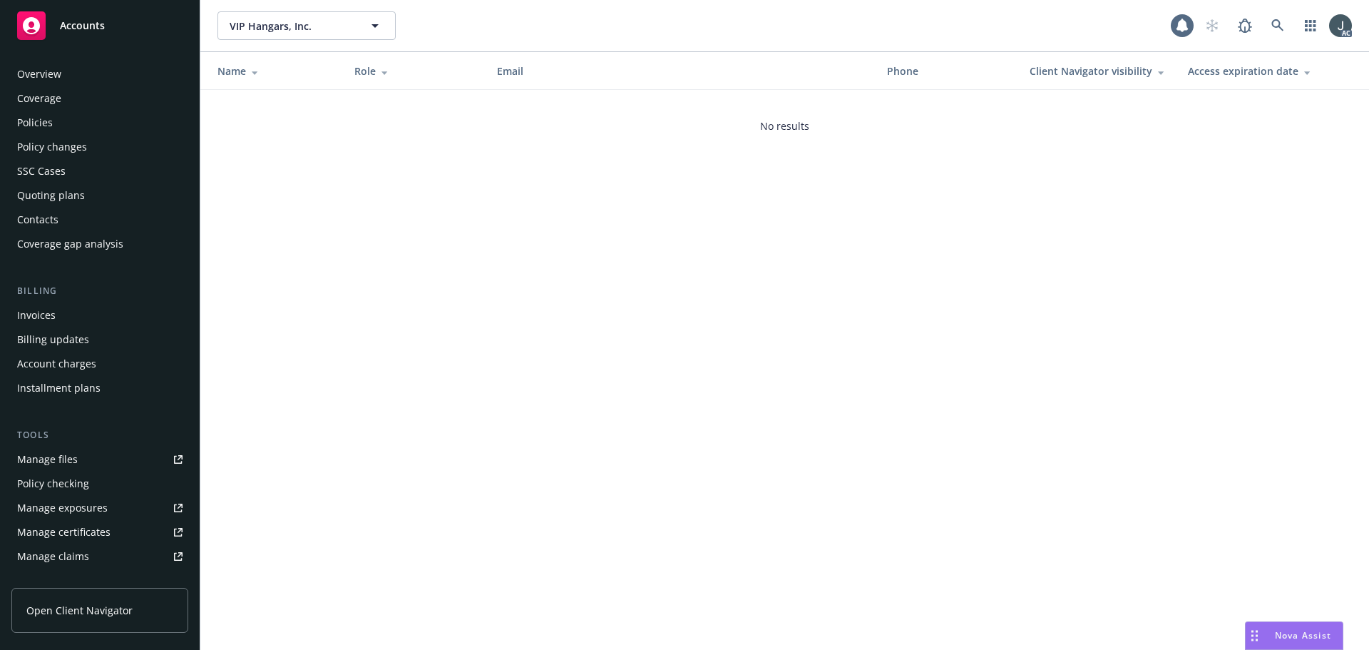
scroll to position [279, 0]
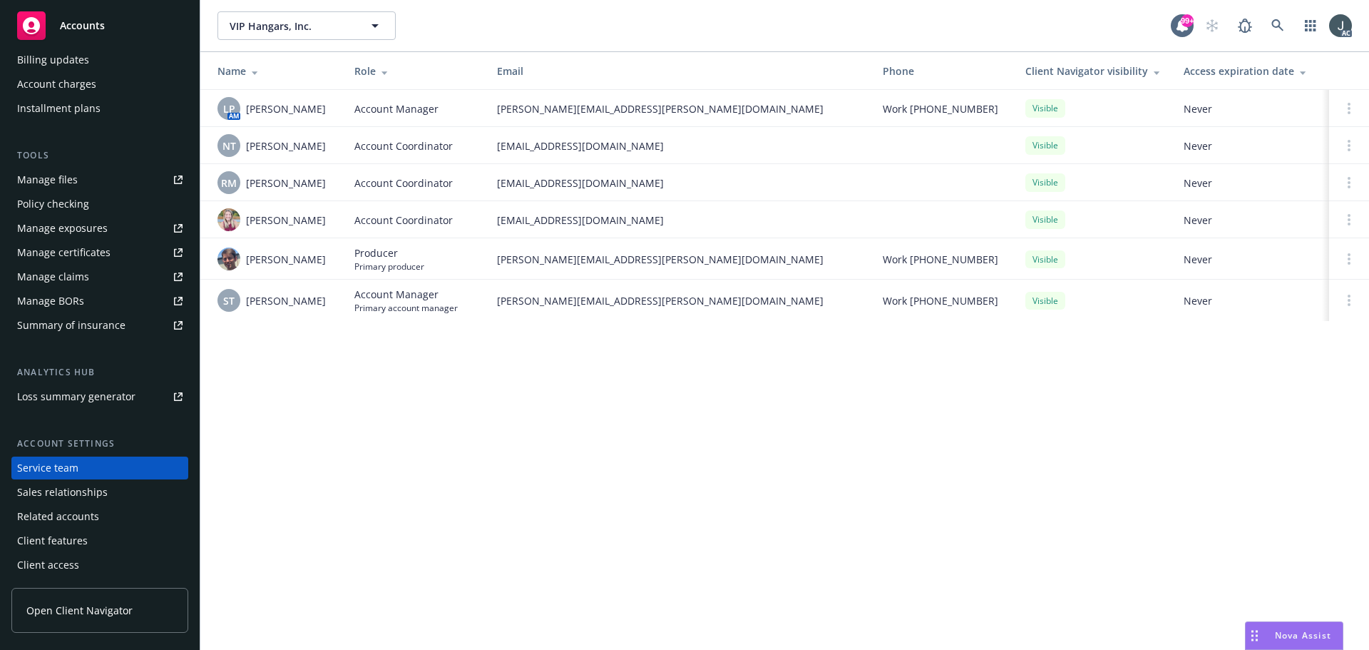
drag, startPoint x: 331, startPoint y: 114, endPoint x: 247, endPoint y: 111, distance: 83.5
click at [247, 111] on div "LP AM Linsey Piotrowski" at bounding box center [274, 108] width 114 height 23
copy span "Linsey Piotrowski"
drag, startPoint x: 327, startPoint y: 143, endPoint x: 245, endPoint y: 144, distance: 82.0
click at [245, 144] on div "NT Ninuca Tatishvili" at bounding box center [274, 145] width 114 height 23
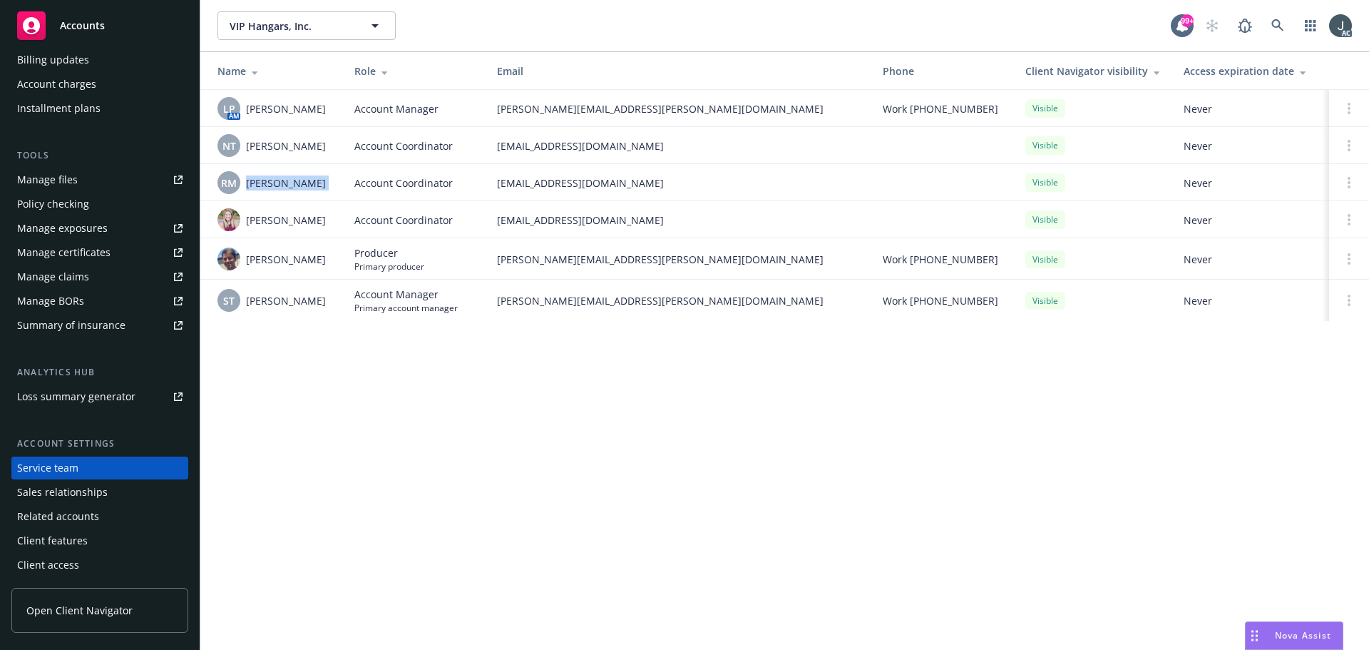
drag, startPoint x: 247, startPoint y: 181, endPoint x: 346, endPoint y: 184, distance: 98.4
click at [346, 184] on tr "RM Rati Mukhuradze Account Coordinator rati.mukhuradze@newfront.com Visible Nev…" at bounding box center [784, 182] width 1169 height 37
copy span "Rati Mukhuradze"
drag, startPoint x: 247, startPoint y: 220, endPoint x: 325, endPoint y: 227, distance: 78.0
click at [325, 227] on div "Samara Chao" at bounding box center [274, 219] width 114 height 23
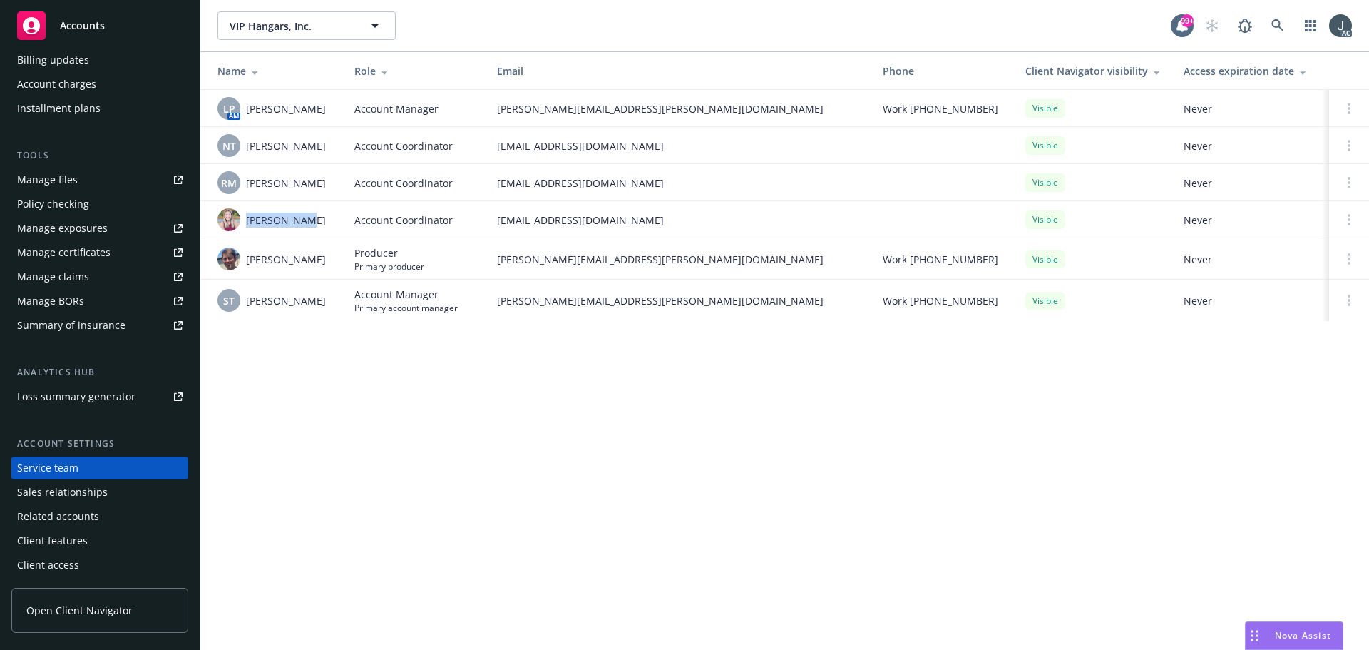
copy span "Samara Chao"
drag, startPoint x: 245, startPoint y: 258, endPoint x: 344, endPoint y: 260, distance: 99.1
click at [344, 260] on tr "Scott Gault Producer Primary producer scott.gault@newfront.com Work (510) 530-4…" at bounding box center [784, 258] width 1169 height 41
copy tr "Scott Gault Producer"
click at [411, 298] on span "Account Manager" at bounding box center [405, 294] width 103 height 15
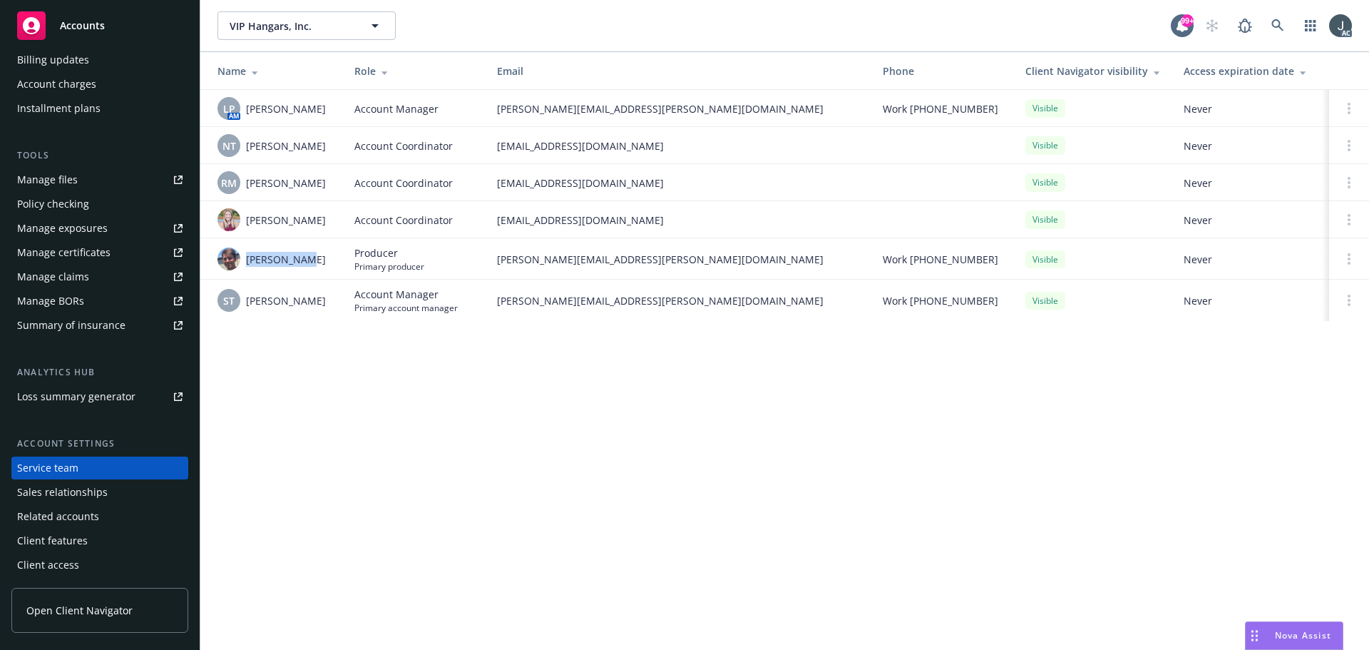
drag, startPoint x: 245, startPoint y: 261, endPoint x: 308, endPoint y: 261, distance: 63.5
click at [308, 261] on div "Scott Gault" at bounding box center [274, 258] width 114 height 23
copy span "Scott Gault"
drag, startPoint x: 272, startPoint y: 301, endPoint x: 329, endPoint y: 301, distance: 56.3
click at [329, 301] on div "ST Stephanie Todd" at bounding box center [274, 300] width 114 height 23
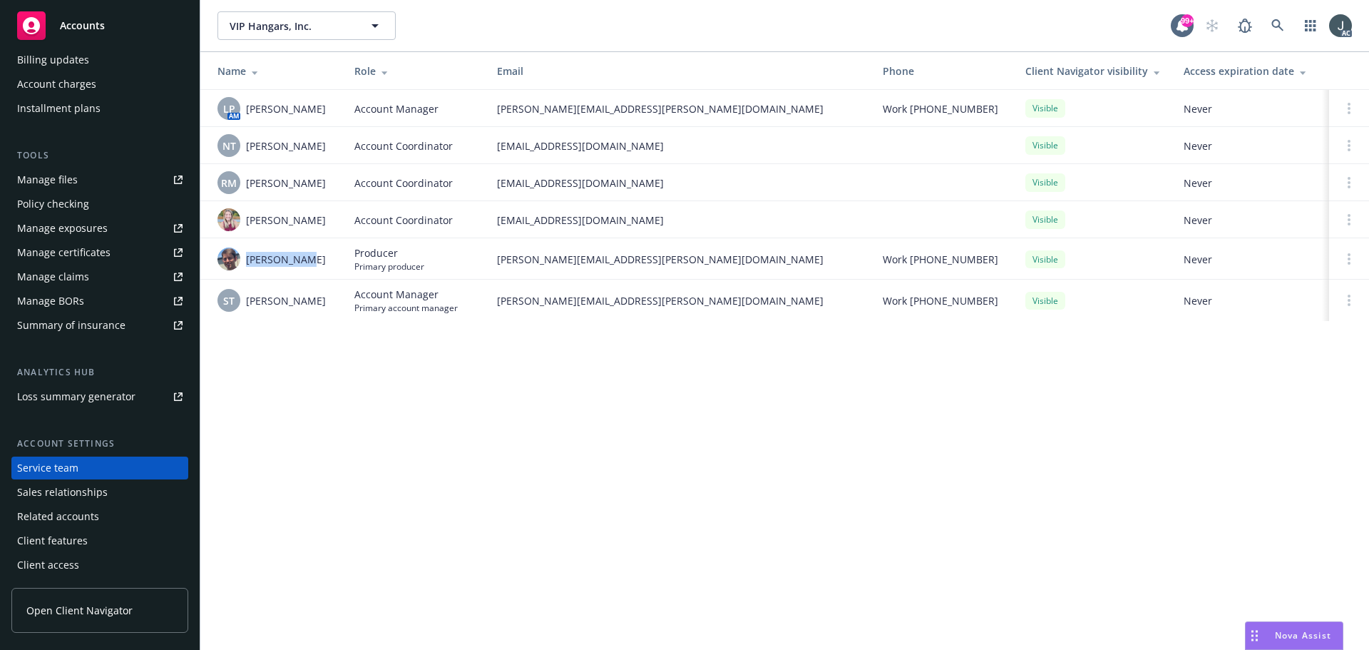
copy span "Stephanie Todd"
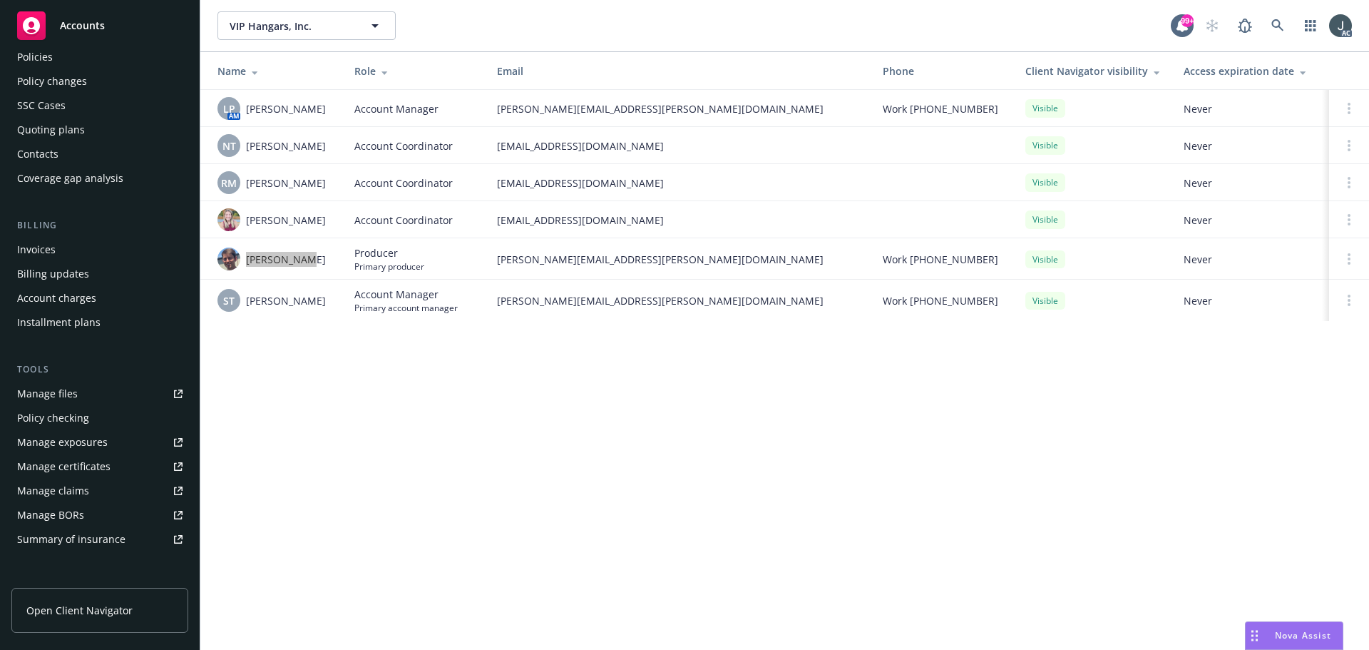
scroll to position [0, 0]
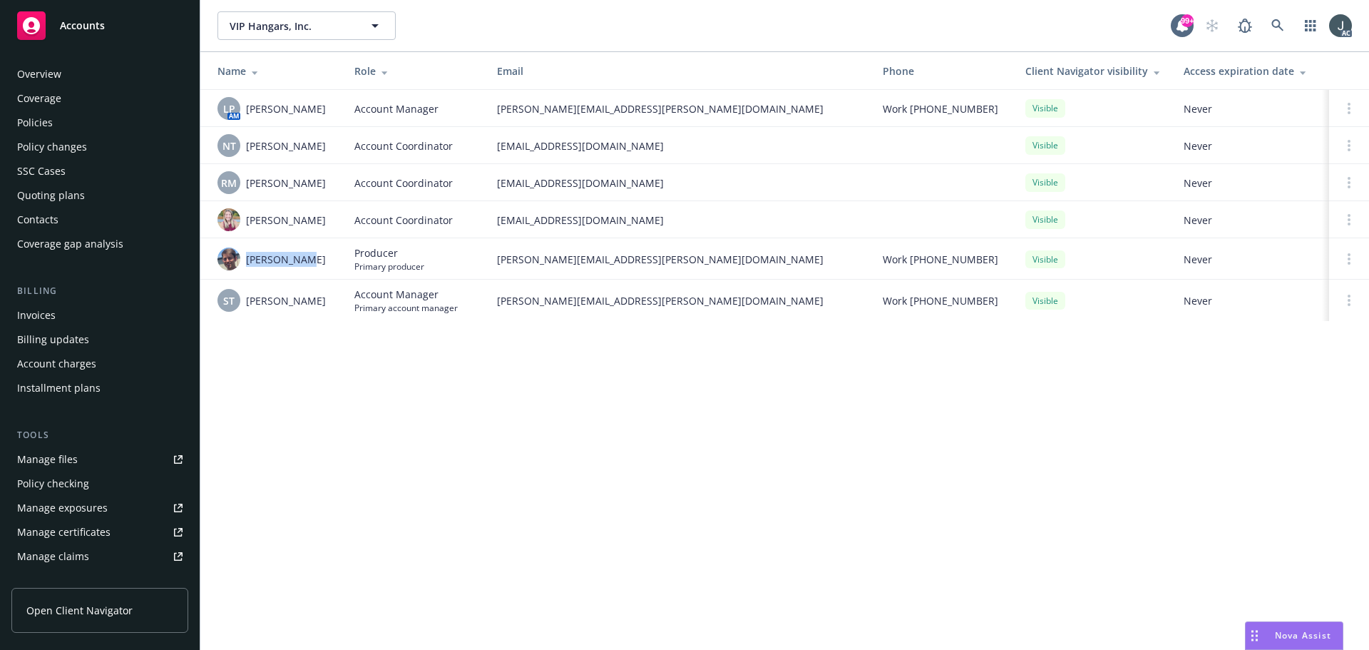
click at [71, 75] on div "Overview" at bounding box center [99, 74] width 165 height 23
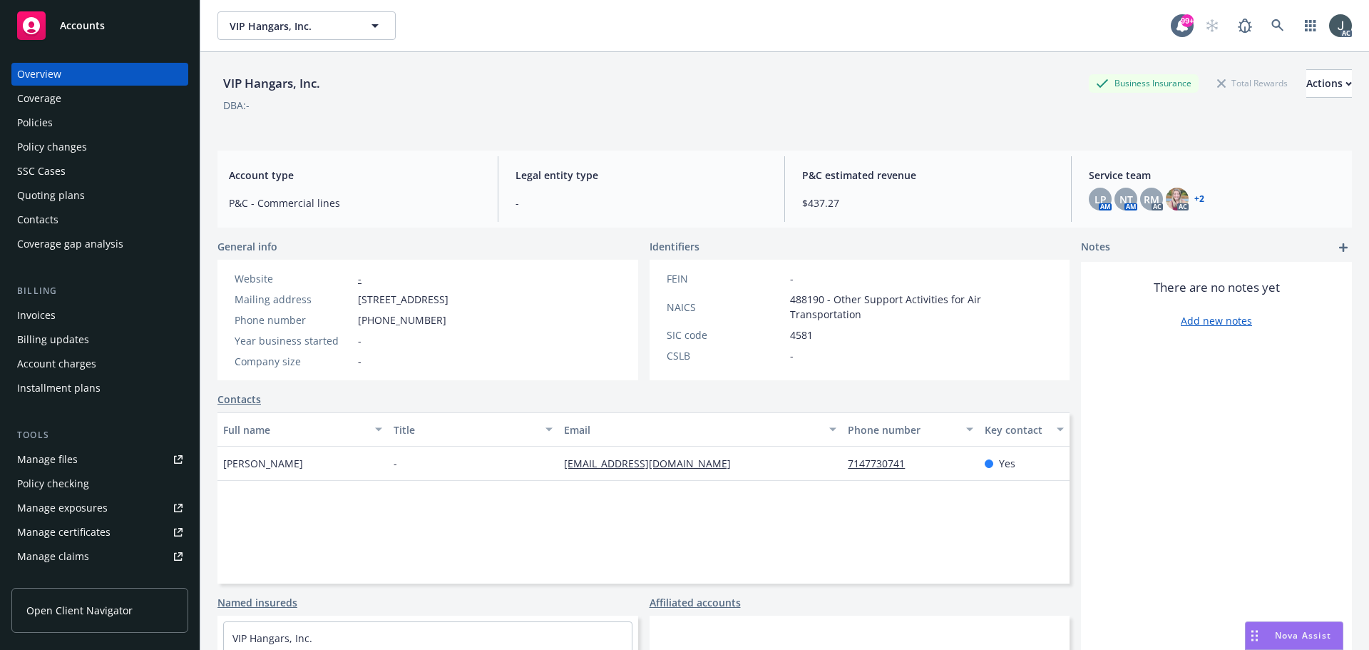
drag, startPoint x: 358, startPoint y: 296, endPoint x: 473, endPoint y: 297, distance: 115.5
click at [448, 297] on span "4119 W. Commonwealth, Fullerton, CA, 92833" at bounding box center [403, 299] width 91 height 15
copy span "4119 W. Commonwealth,"
click at [448, 301] on span "4119 W. Commonwealth, Fullerton, CA, 92833" at bounding box center [403, 299] width 91 height 15
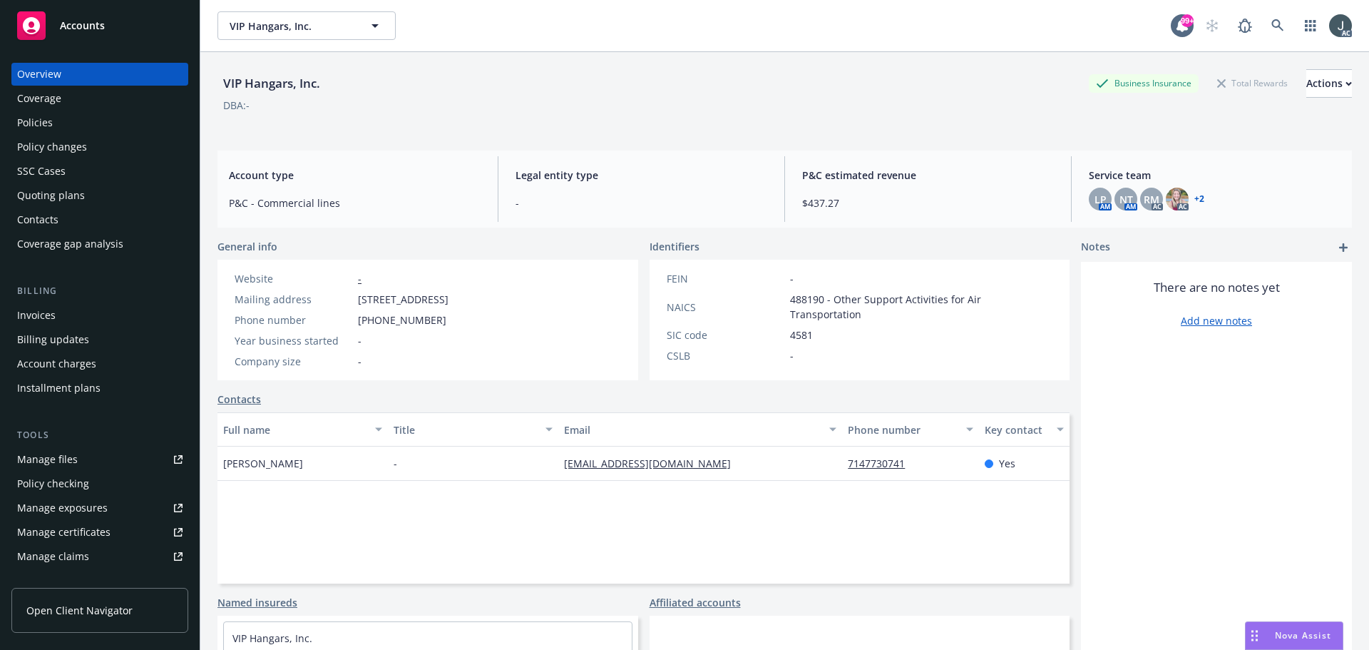
copy span "Fullerton"
click at [448, 299] on span "4119 W. Commonwealth, Fullerton, CA, 92833" at bounding box center [403, 299] width 91 height 15
copy span "92833"
click at [405, 319] on span "714 356 8387" at bounding box center [402, 319] width 88 height 15
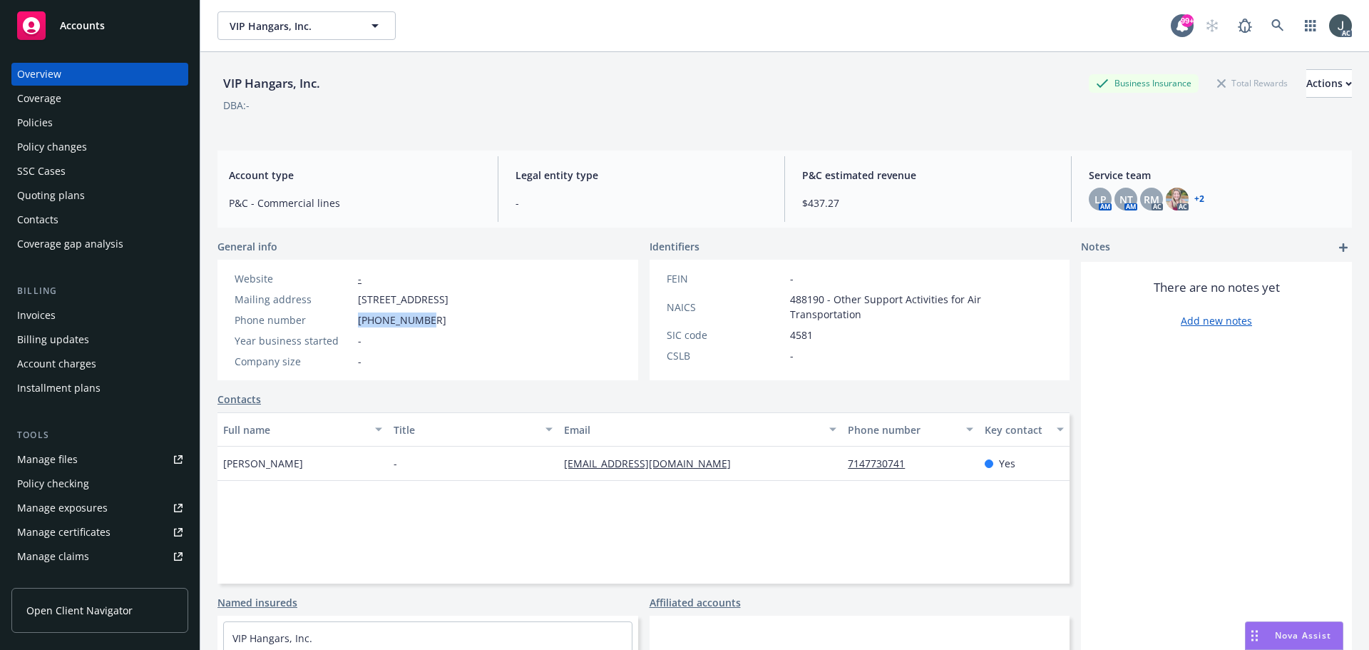
drag, startPoint x: 426, startPoint y: 319, endPoint x: 354, endPoint y: 317, distance: 72.0
click at [354, 317] on div "Phone number 714 356 8387" at bounding box center [341, 319] width 225 height 15
copy div "714 356 8387"
click at [45, 124] on div "Policies" at bounding box center [35, 122] width 36 height 23
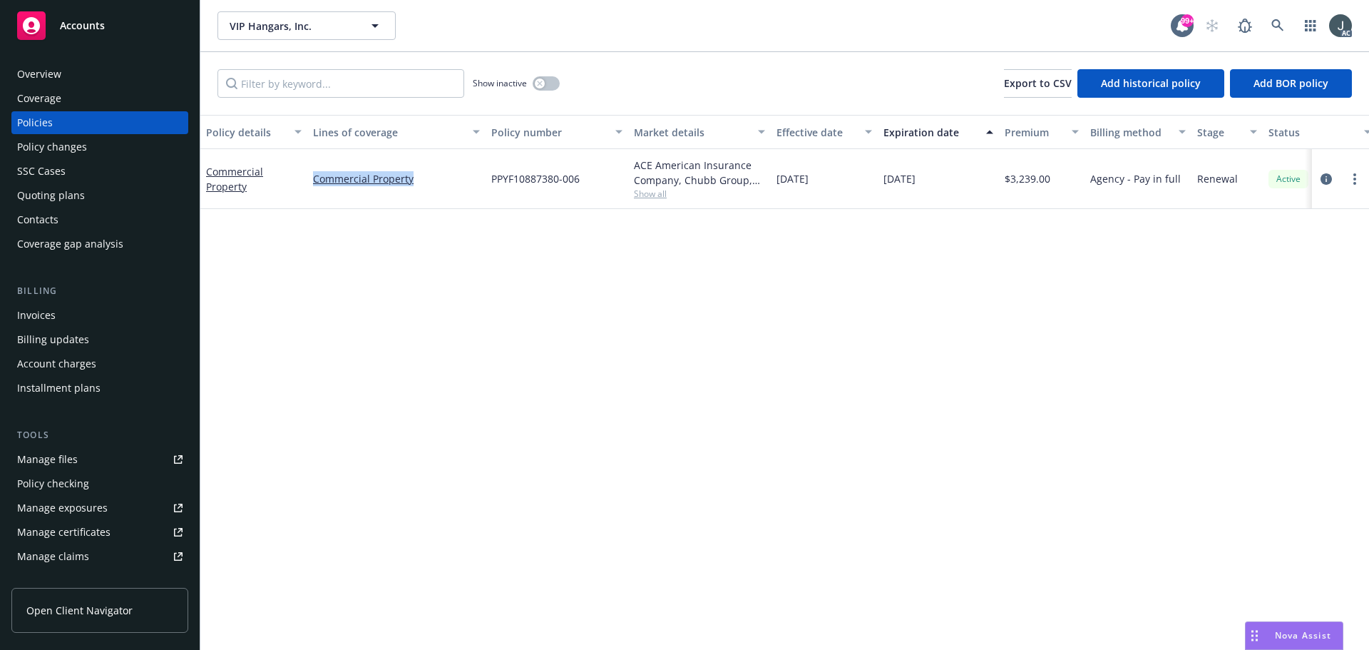
drag, startPoint x: 436, startPoint y: 198, endPoint x: 312, endPoint y: 190, distance: 124.4
click at [312, 190] on div "Commercial Property" at bounding box center [396, 179] width 178 height 60
drag, startPoint x: 881, startPoint y: 183, endPoint x: 938, endPoint y: 183, distance: 56.3
click at [938, 183] on div "12/13/2025" at bounding box center [938, 179] width 121 height 60
click at [1324, 178] on icon "circleInformation" at bounding box center [1325, 178] width 11 height 11
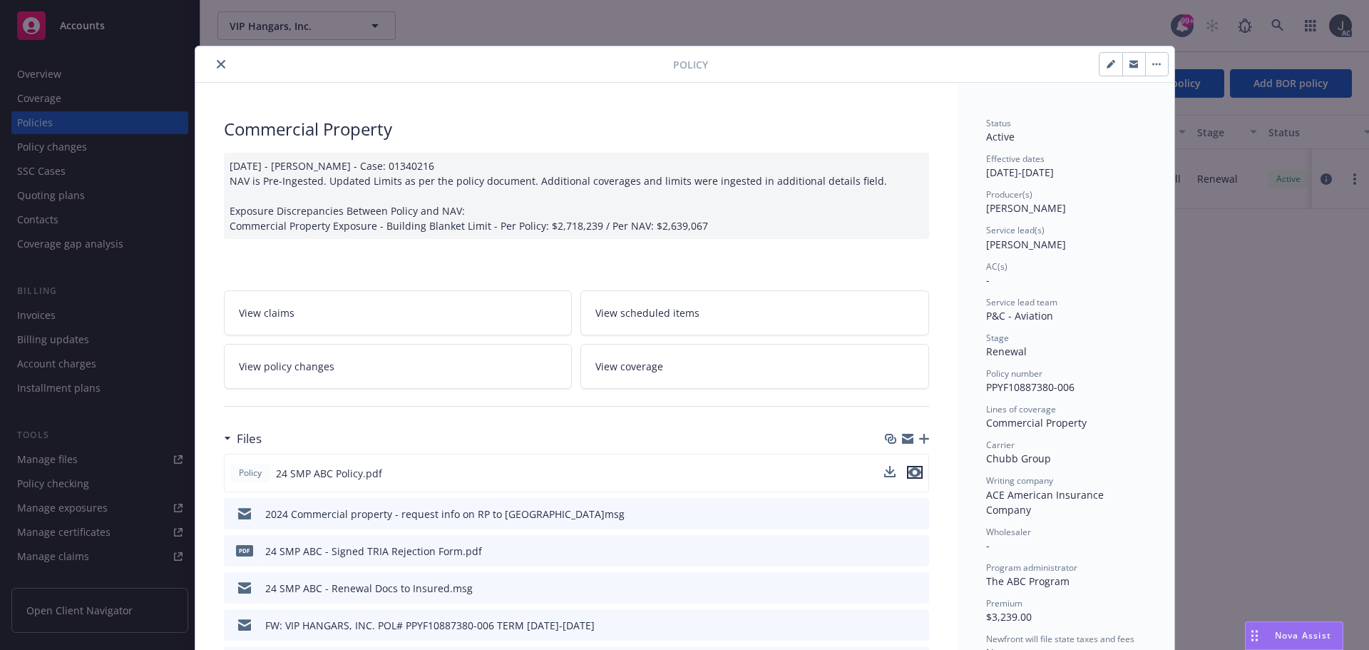
click at [912, 472] on icon "preview file" at bounding box center [914, 472] width 13 height 10
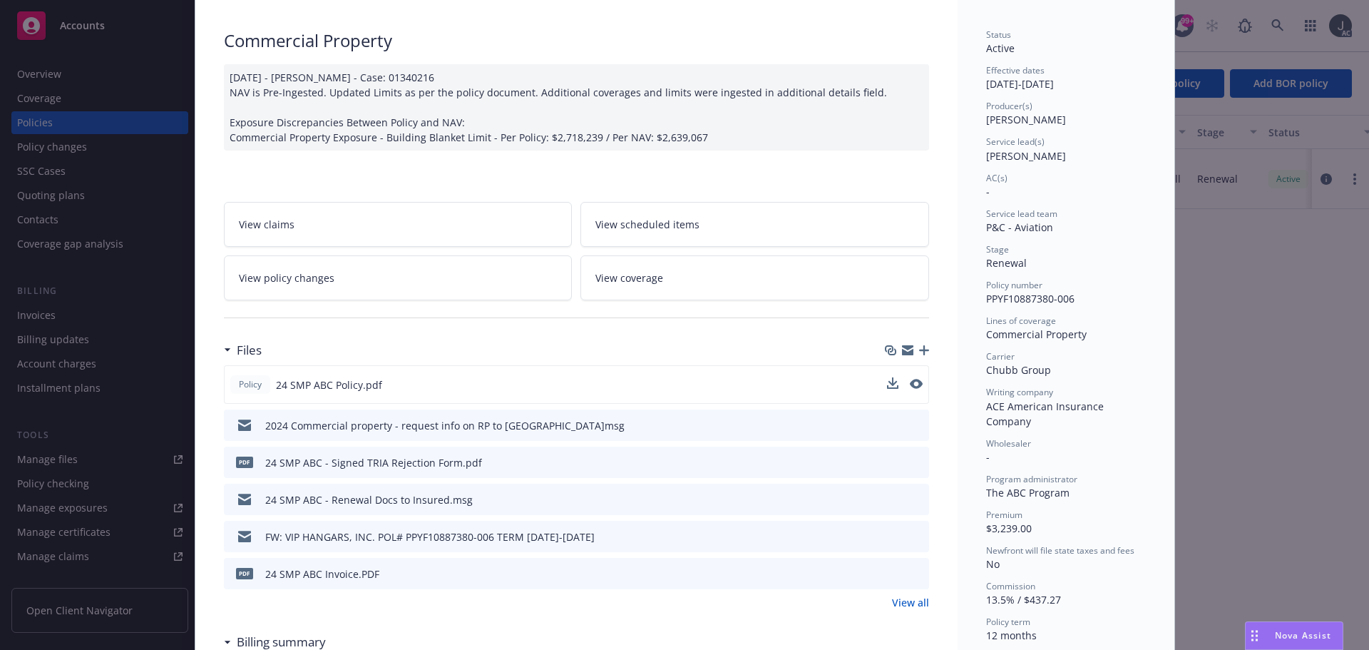
scroll to position [214, 0]
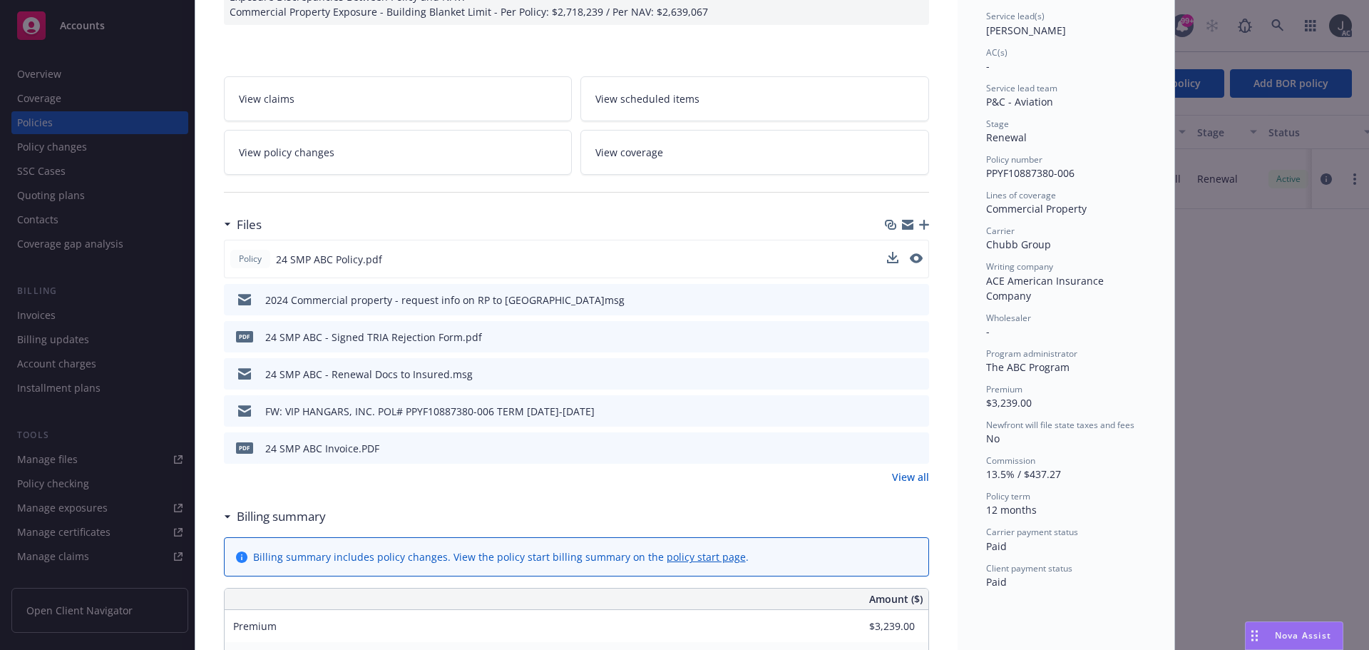
click at [900, 478] on link "View all" at bounding box center [910, 476] width 37 height 15
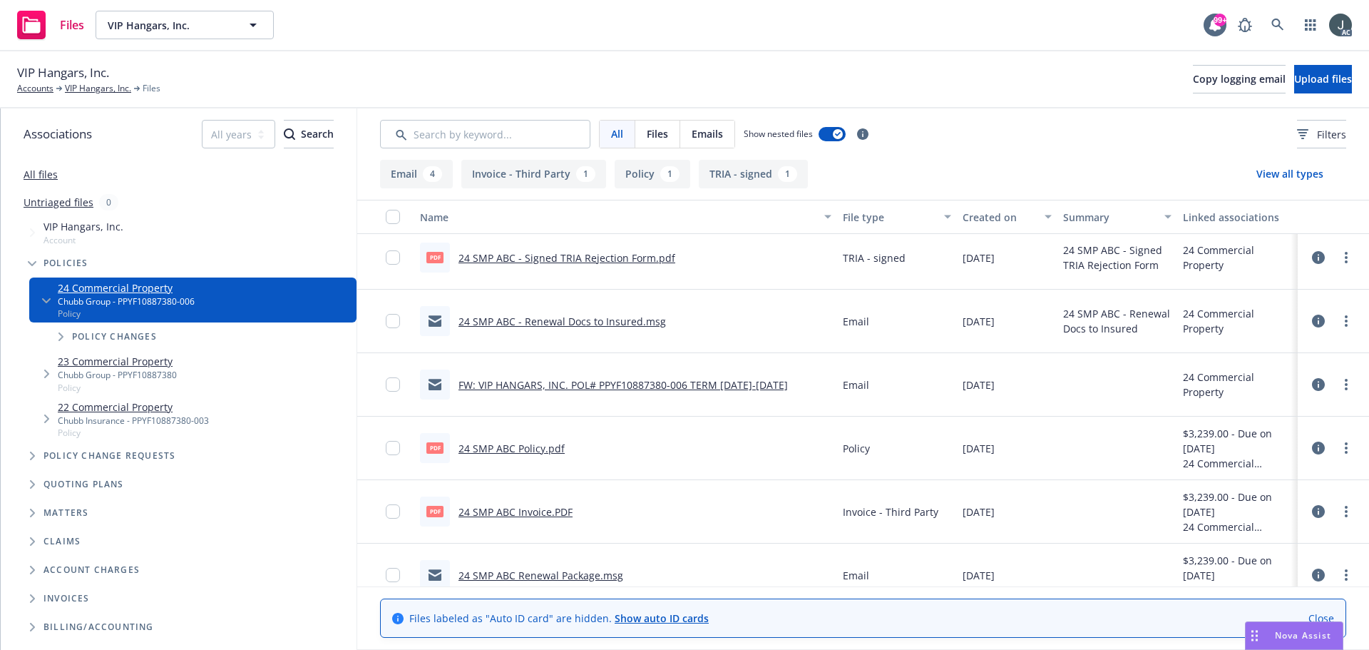
scroll to position [92, 0]
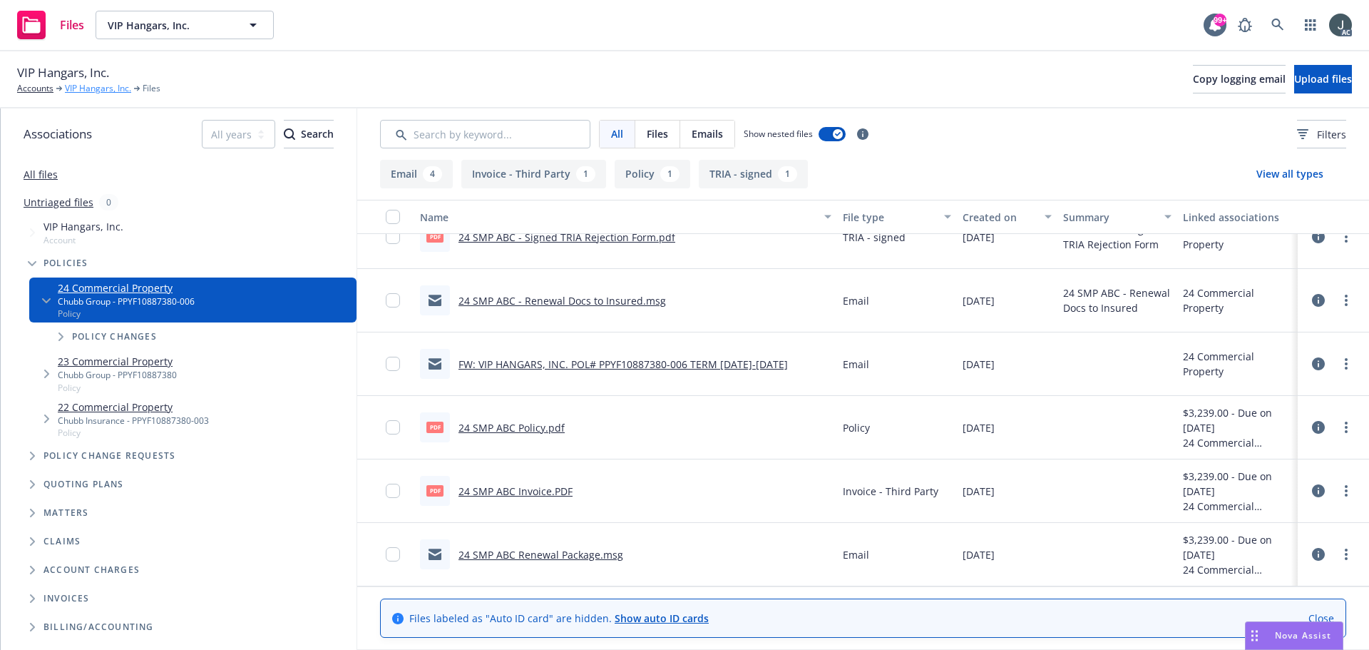
click at [84, 88] on link "VIP Hangars, Inc." at bounding box center [98, 88] width 66 height 13
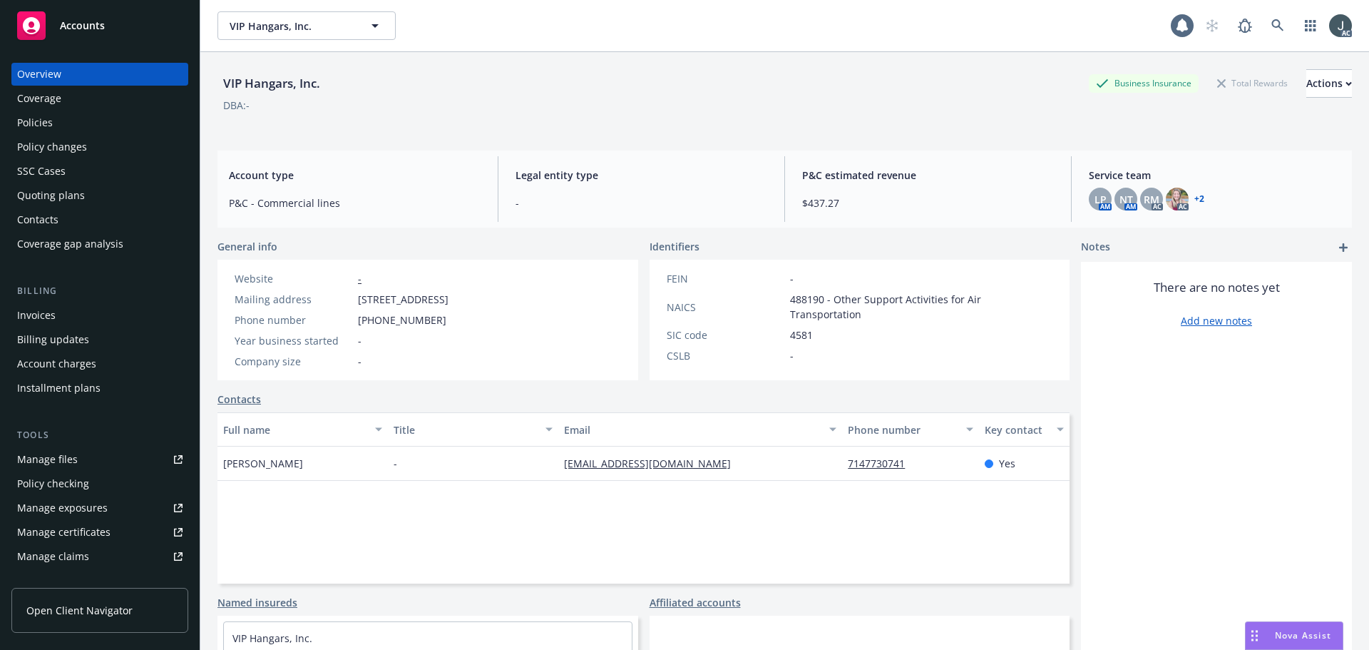
click at [94, 461] on link "Manage files" at bounding box center [99, 459] width 177 height 23
click at [66, 195] on div "Quoting plans" at bounding box center [51, 195] width 68 height 23
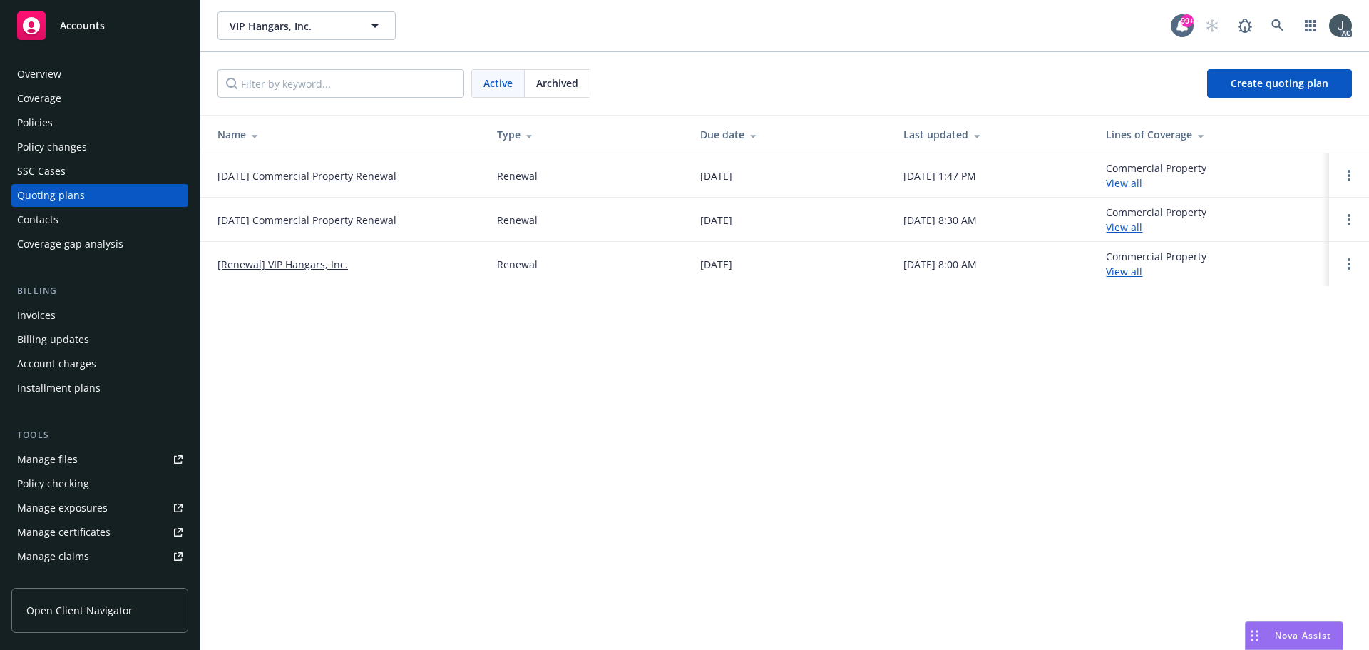
click at [544, 83] on span "Archived" at bounding box center [557, 83] width 42 height 15
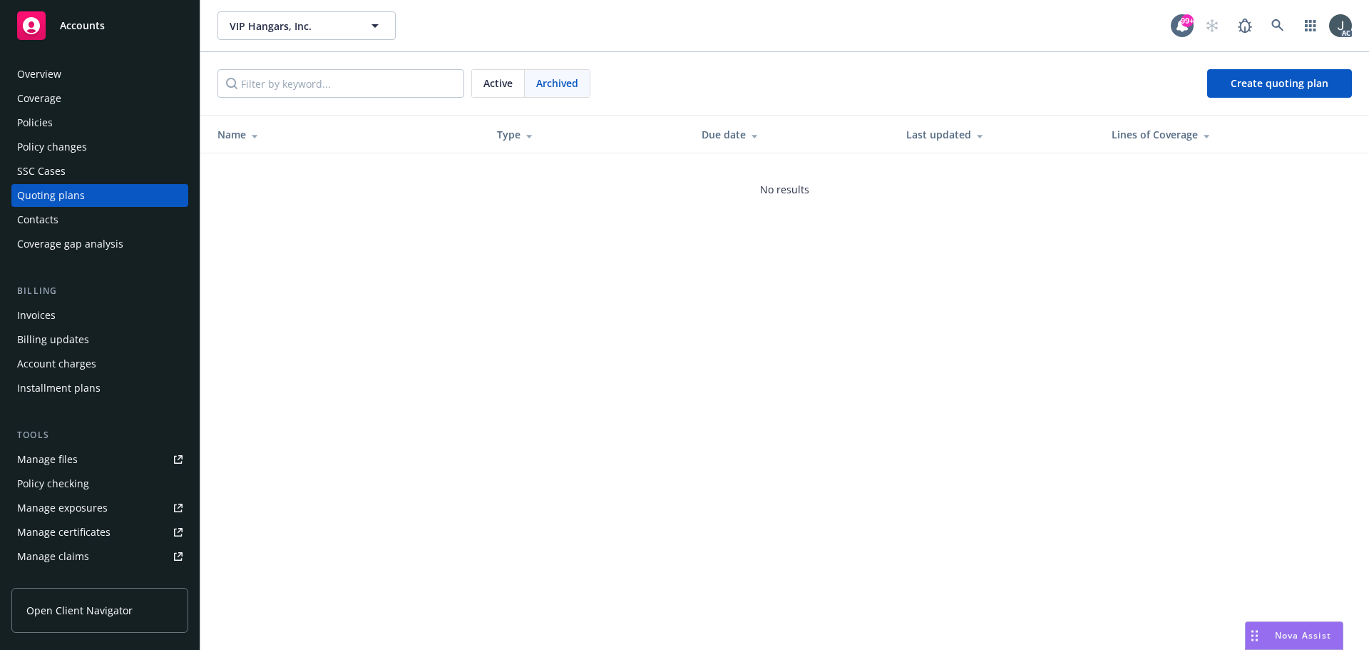
click at [479, 81] on div "Active" at bounding box center [498, 83] width 53 height 27
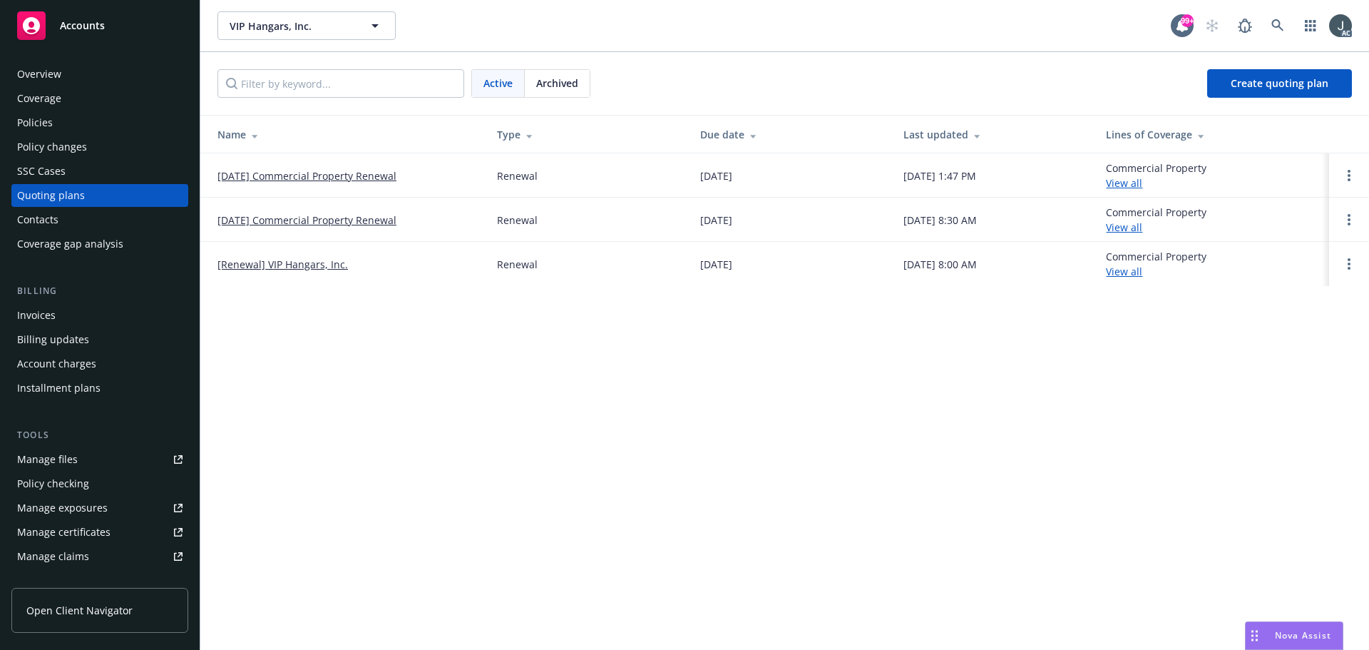
click at [388, 175] on link "[DATE] Commercial Property Renewal" at bounding box center [306, 175] width 179 height 15
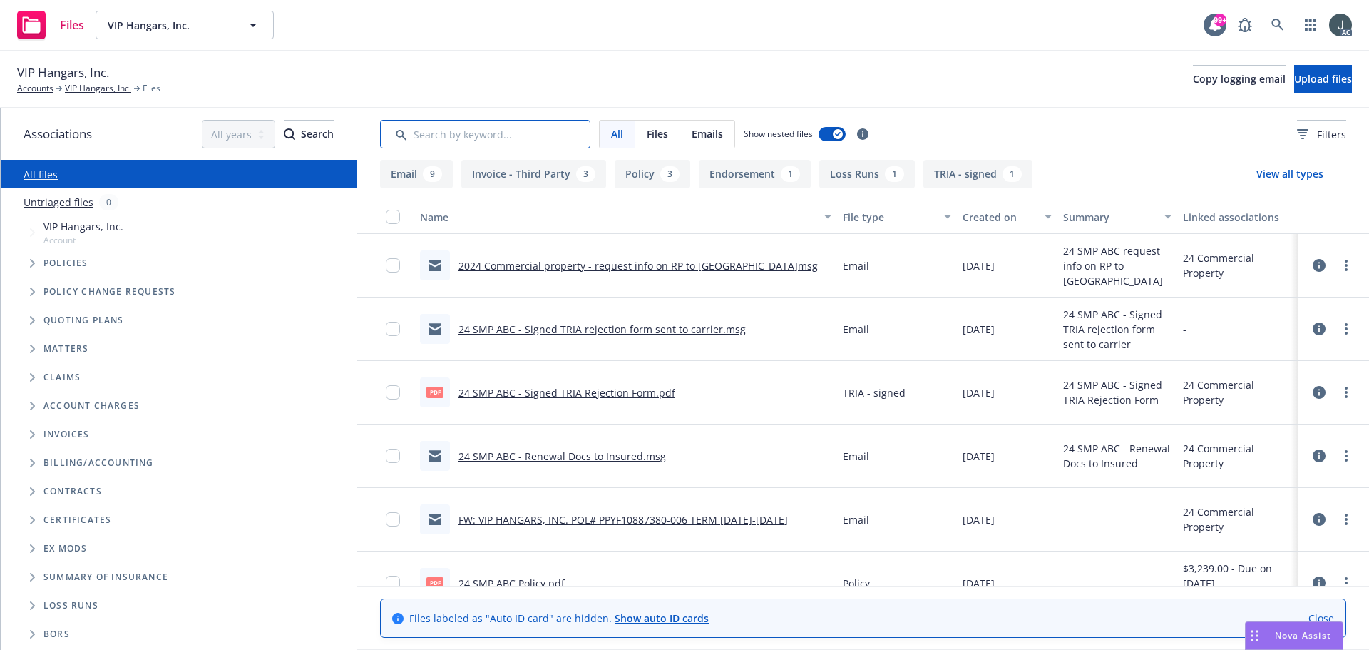
click at [458, 134] on input "Search by keyword..." at bounding box center [485, 134] width 210 height 29
type input "app"
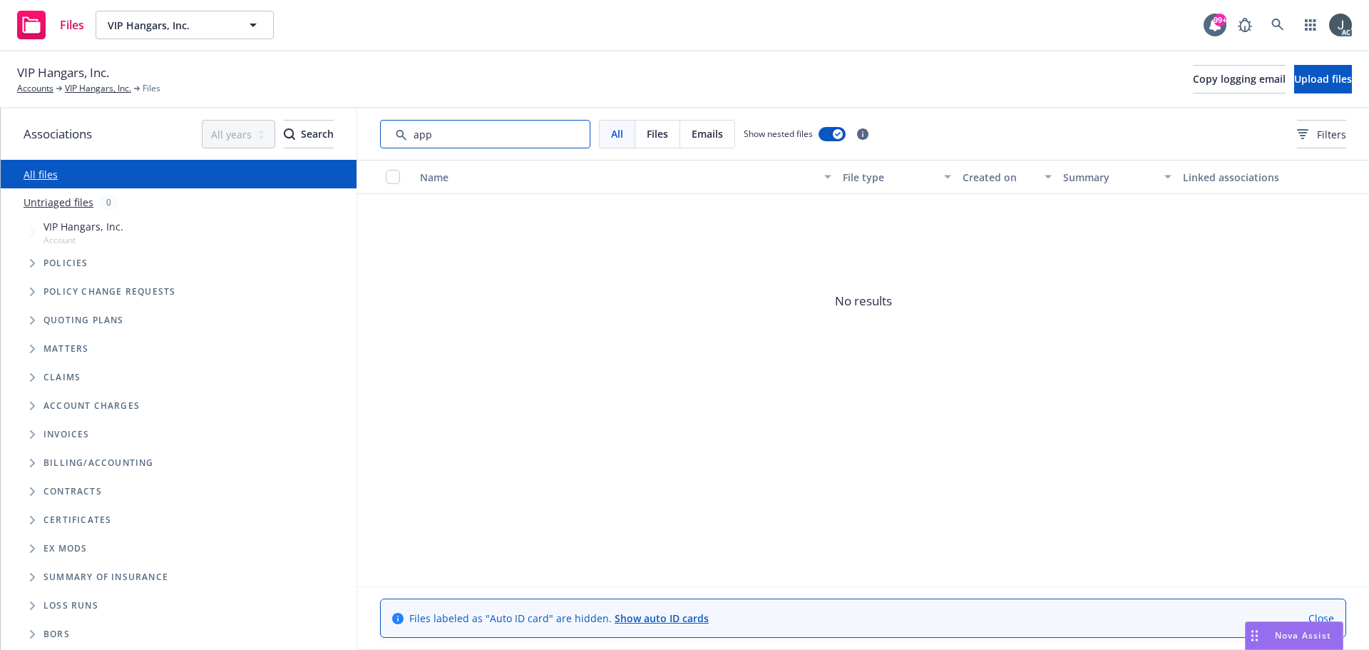
click at [458, 134] on input "Search by keyword..." at bounding box center [485, 134] width 210 height 29
click at [1318, 132] on span "Filters" at bounding box center [1331, 134] width 29 height 15
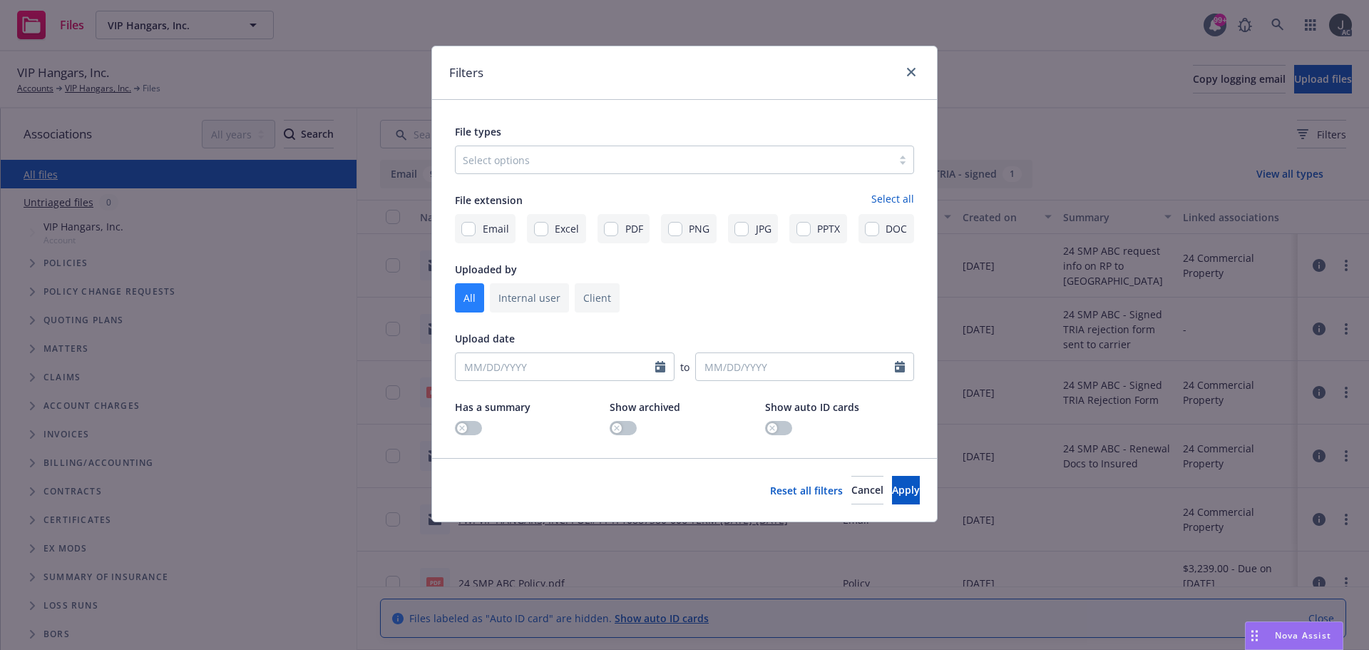
click at [572, 163] on div at bounding box center [674, 159] width 422 height 17
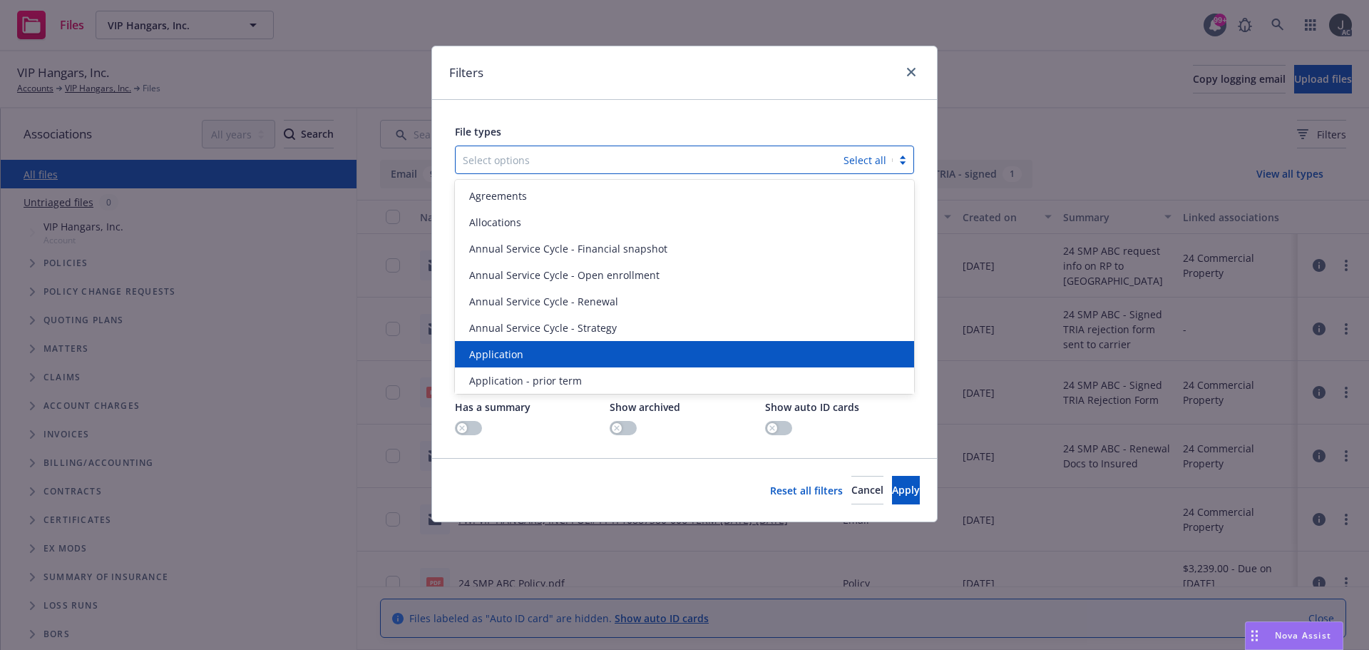
click at [552, 347] on div "Application" at bounding box center [684, 354] width 442 height 15
click at [552, 347] on span "Application - prior term" at bounding box center [525, 354] width 113 height 15
click at [552, 347] on span "Application - signed" at bounding box center [517, 354] width 96 height 15
click at [552, 347] on span "Application - unsigned" at bounding box center [523, 354] width 108 height 15
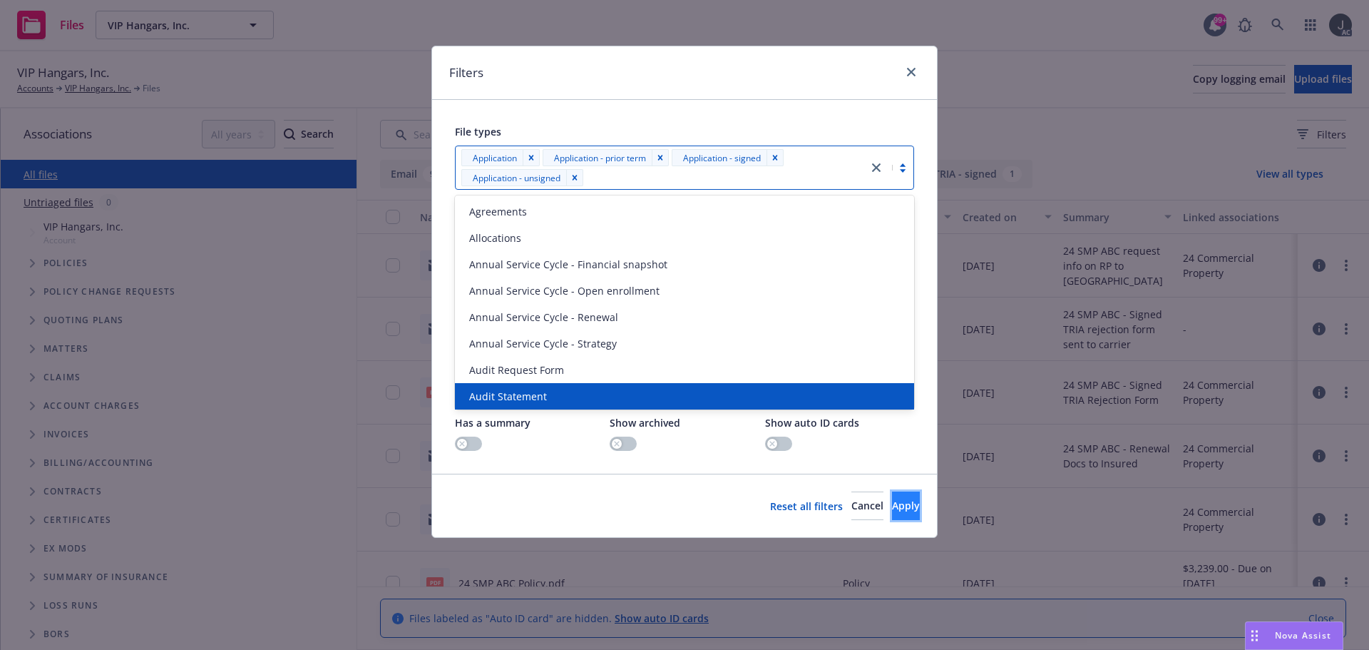
click at [892, 511] on span "Apply" at bounding box center [906, 505] width 28 height 14
